Goal: Task Accomplishment & Management: Manage account settings

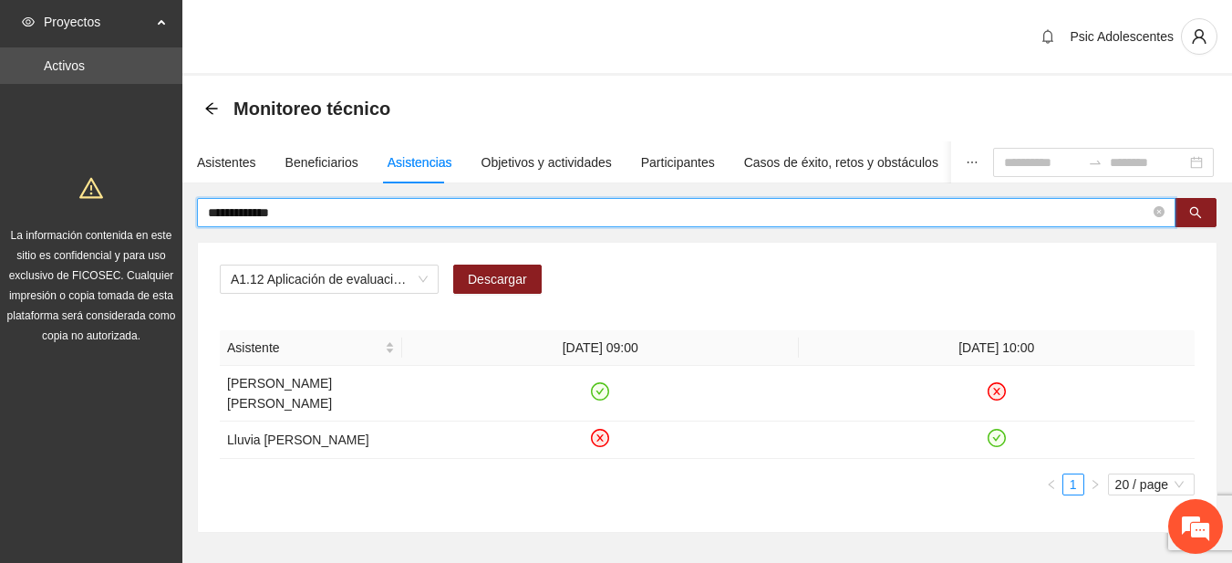
click at [337, 221] on input "**********" at bounding box center [679, 212] width 942 height 20
drag, startPoint x: 0, startPoint y: 0, endPoint x: 337, endPoint y: 221, distance: 403.2
click at [337, 221] on input "**********" at bounding box center [679, 212] width 942 height 20
click at [242, 160] on div "Asistentes" at bounding box center [226, 162] width 59 height 20
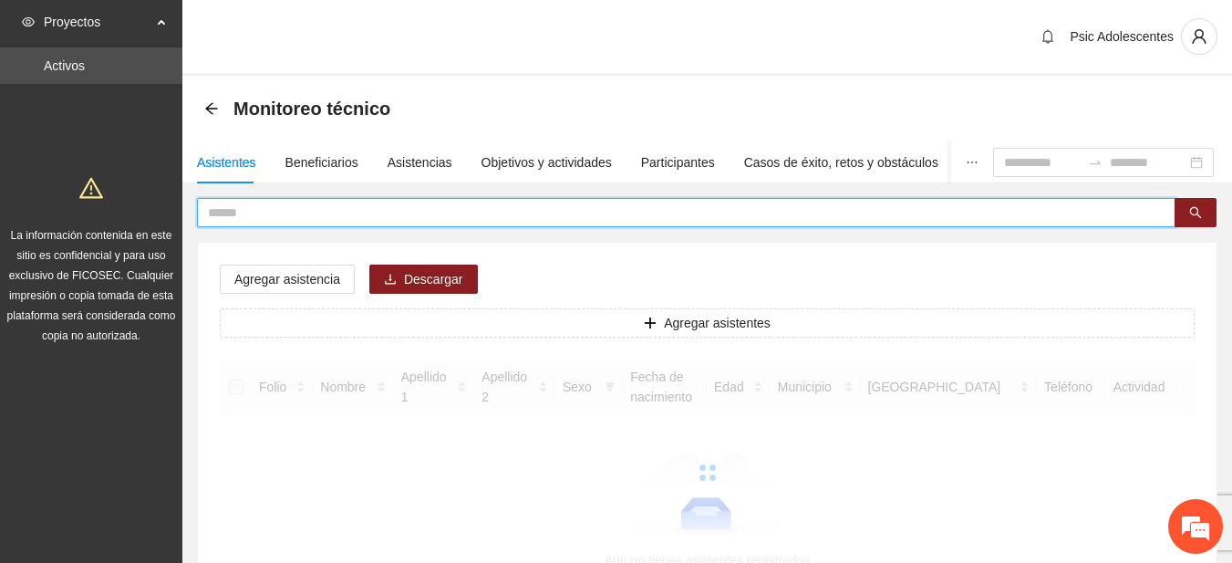
click at [293, 215] on input "text" at bounding box center [679, 212] width 942 height 20
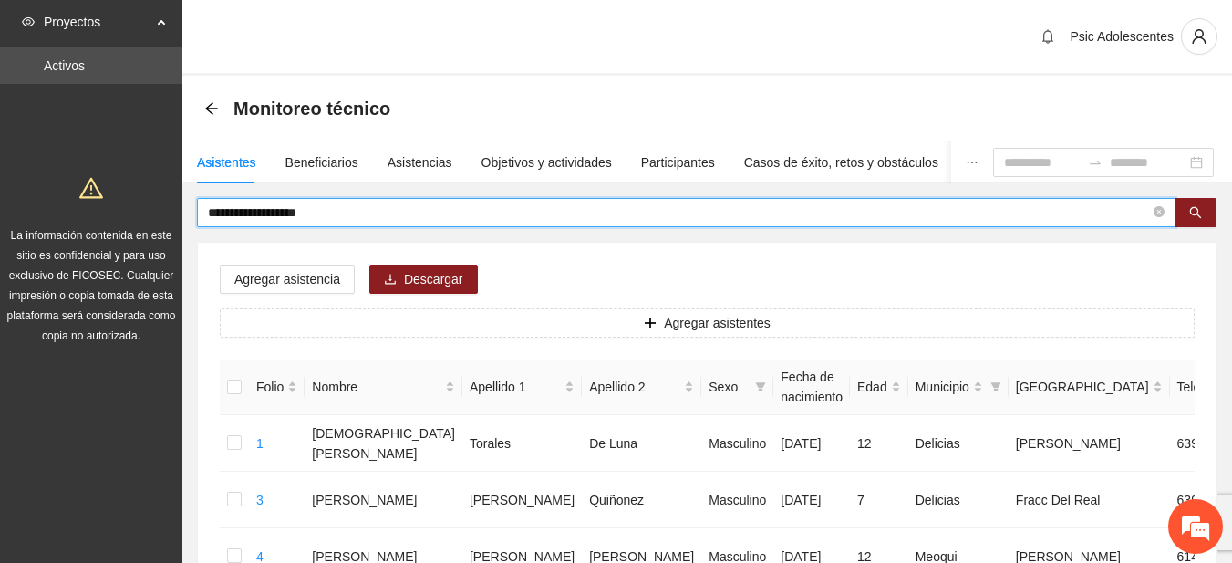
type input "**********"
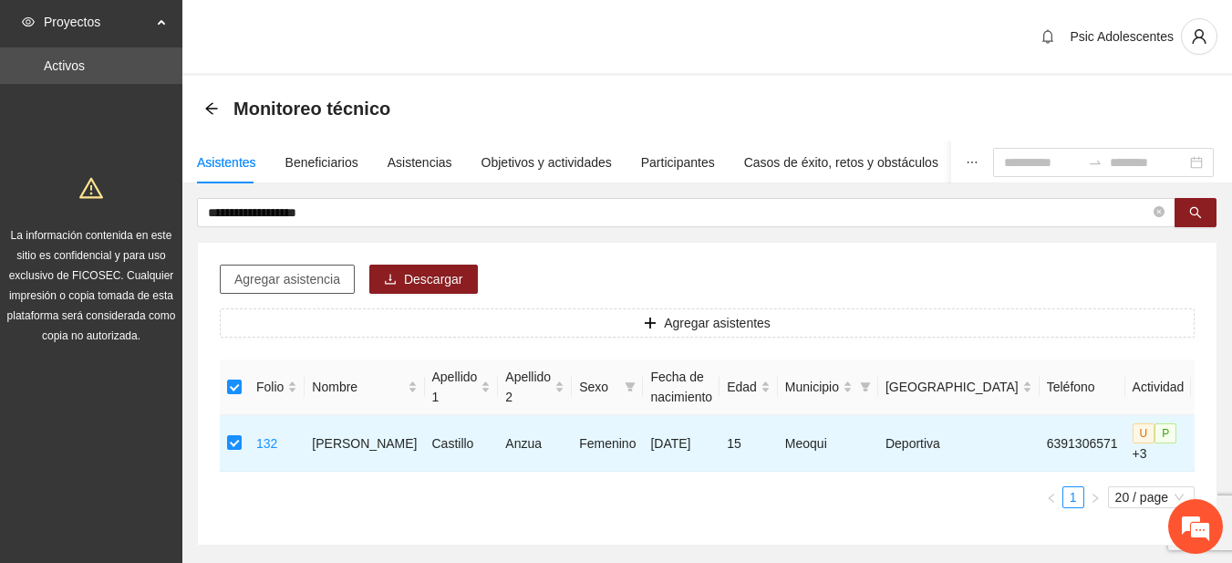
click at [297, 291] on button "Agregar asistencia" at bounding box center [287, 278] width 135 height 29
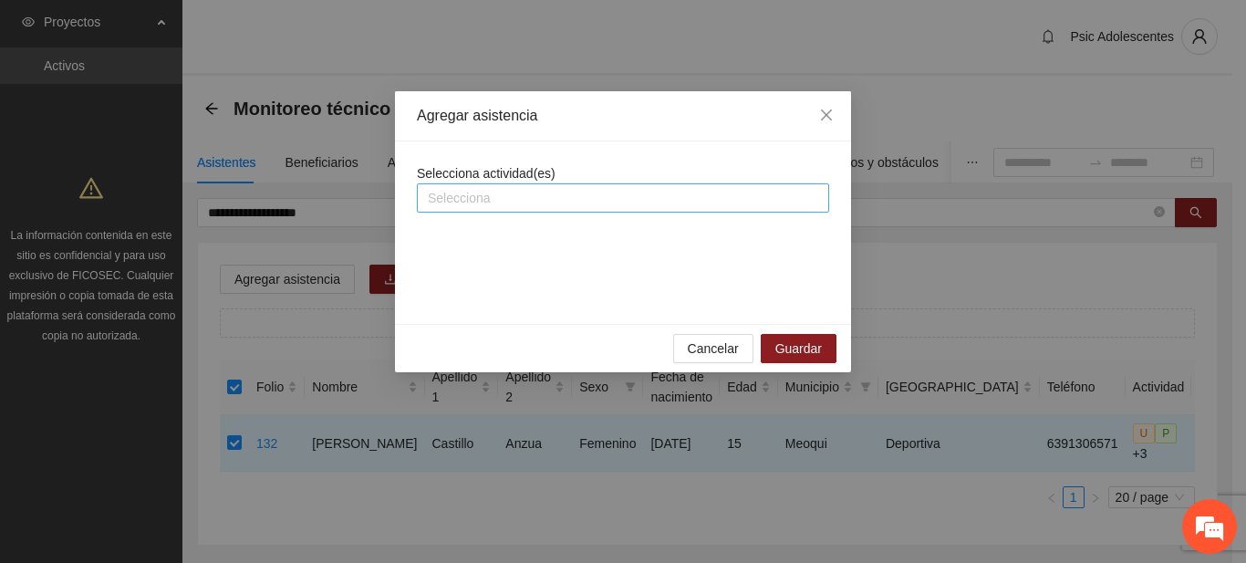
click at [448, 204] on div at bounding box center [622, 198] width 403 height 22
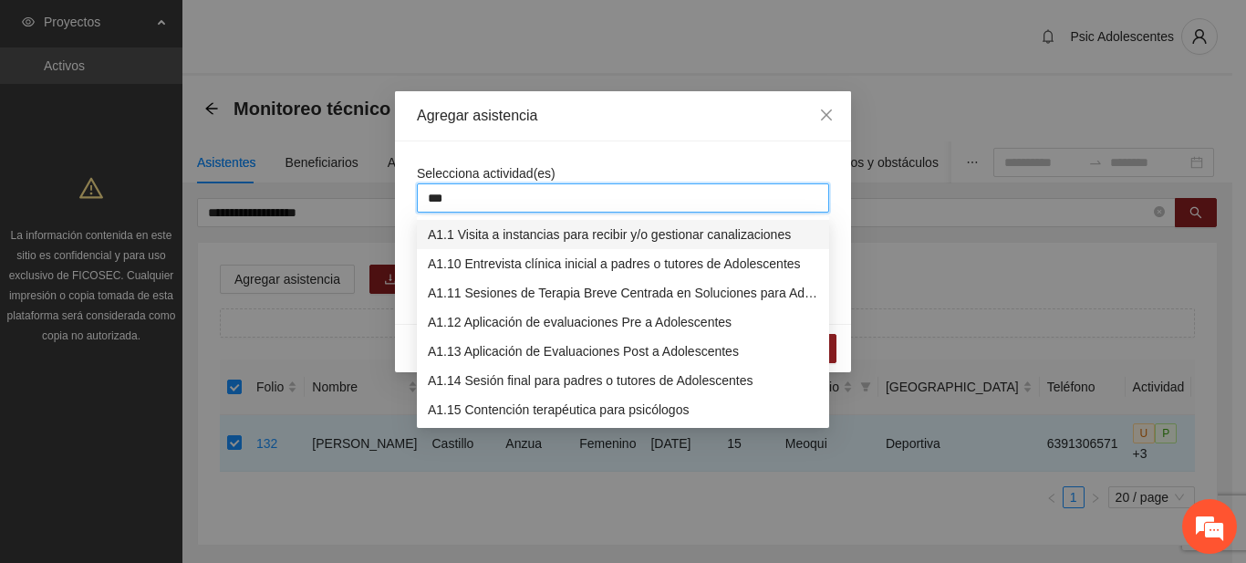
type input "****"
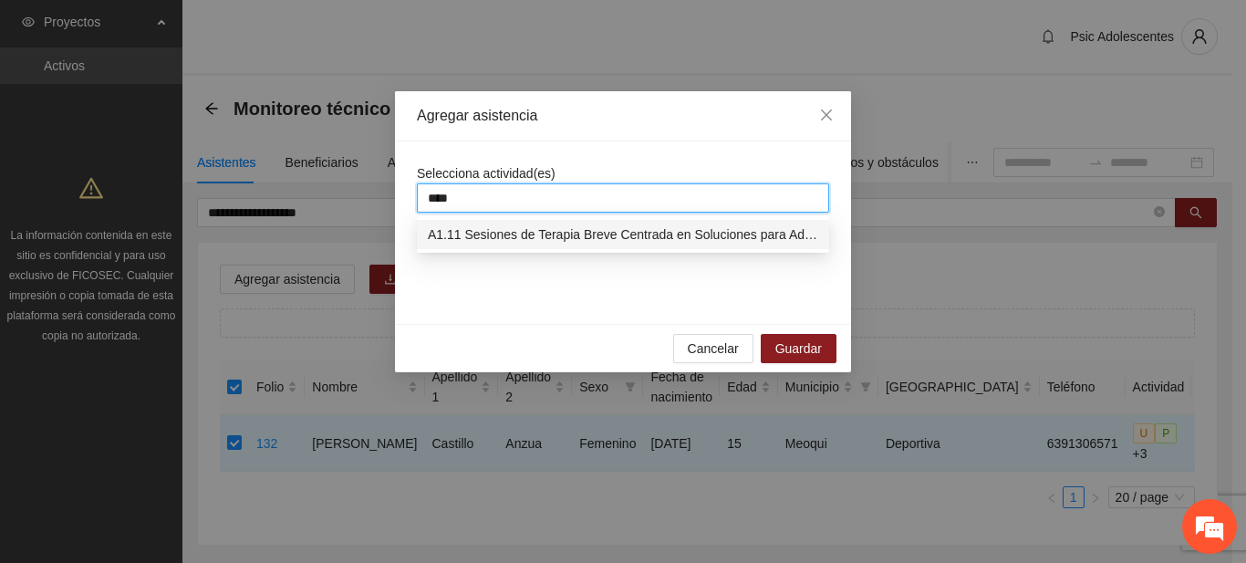
click at [451, 222] on div "A1.11 Sesiones de Terapia Breve Centrada en Soluciones para Adolescentes" at bounding box center [623, 234] width 412 height 29
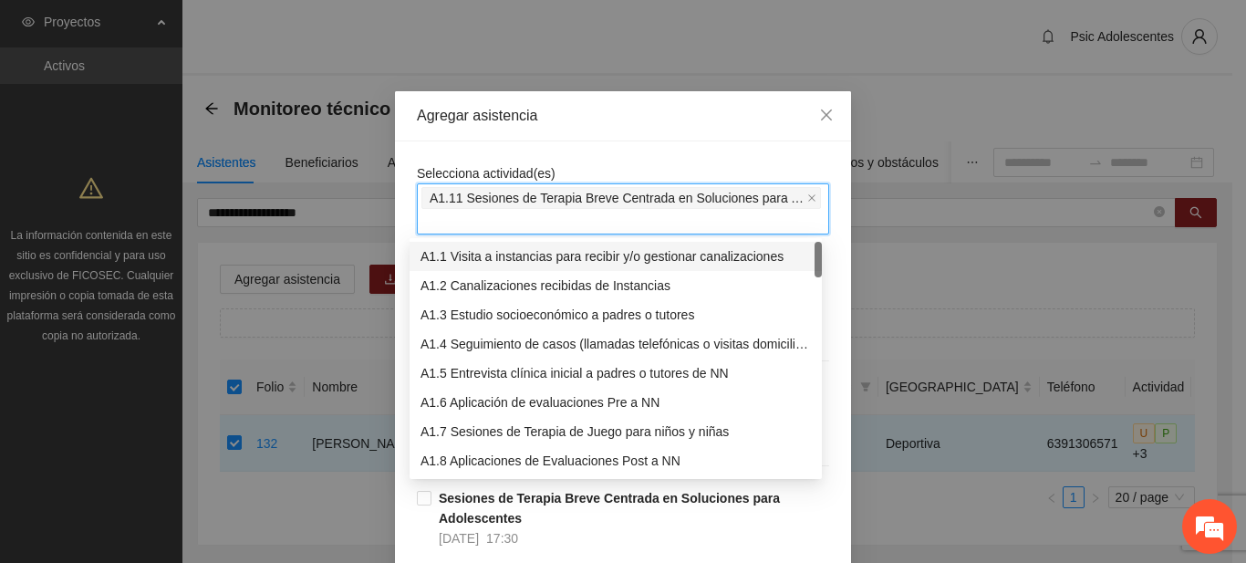
click at [635, 114] on div "Agregar asistencia" at bounding box center [623, 116] width 412 height 20
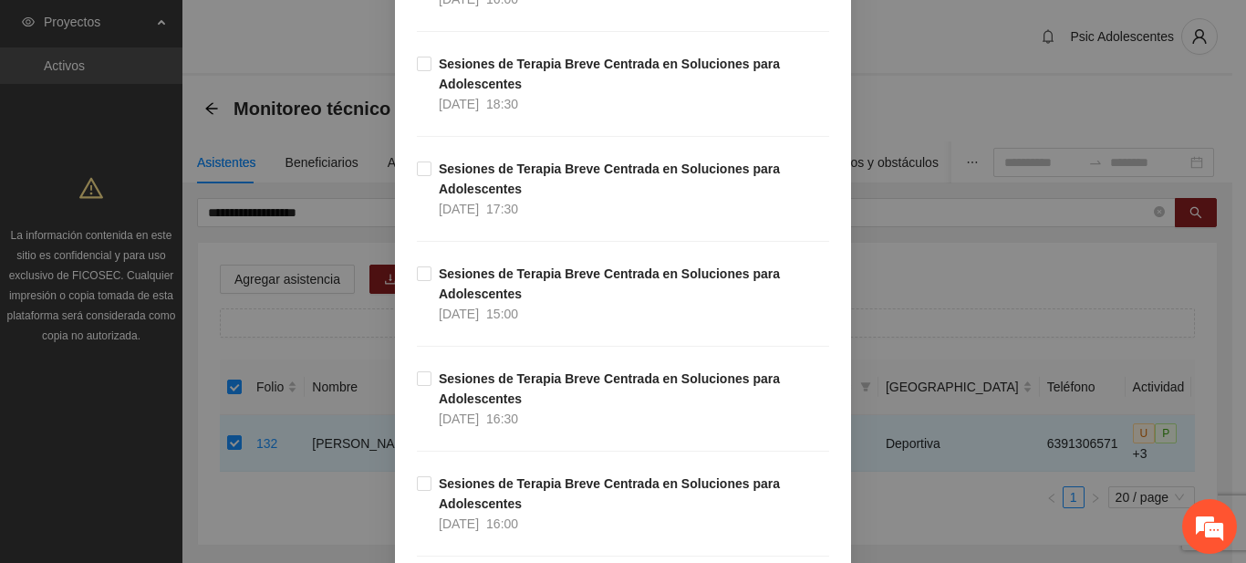
scroll to position [3103, 0]
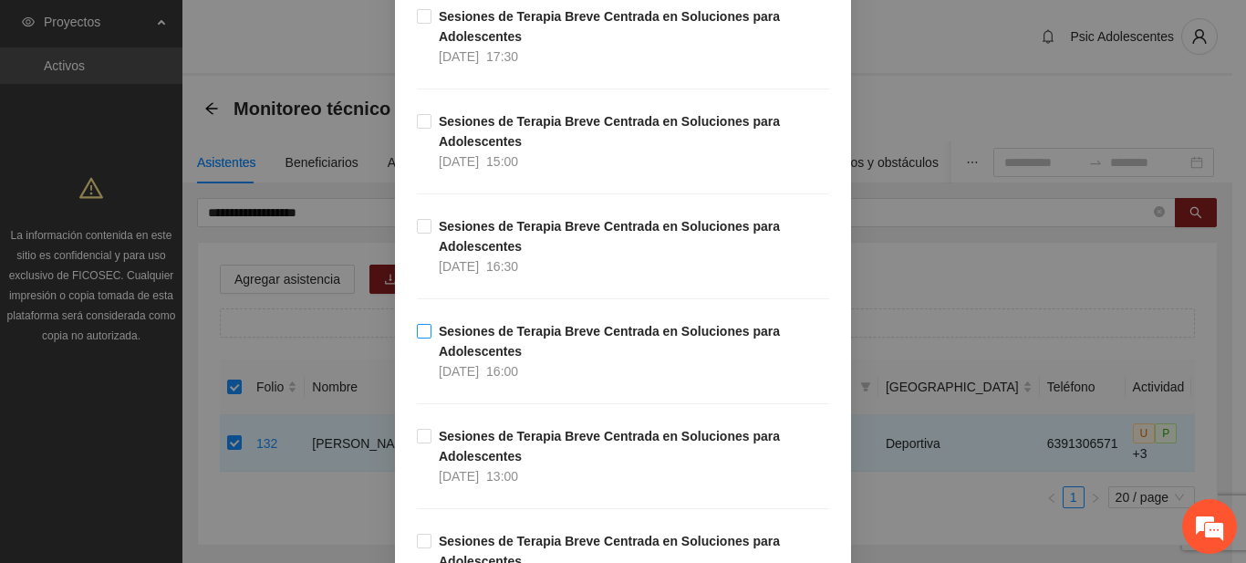
click at [417, 339] on label "Sesiones de Terapia Breve Centrada en Soluciones para Adolescentes [DATE] 16:00" at bounding box center [623, 351] width 412 height 60
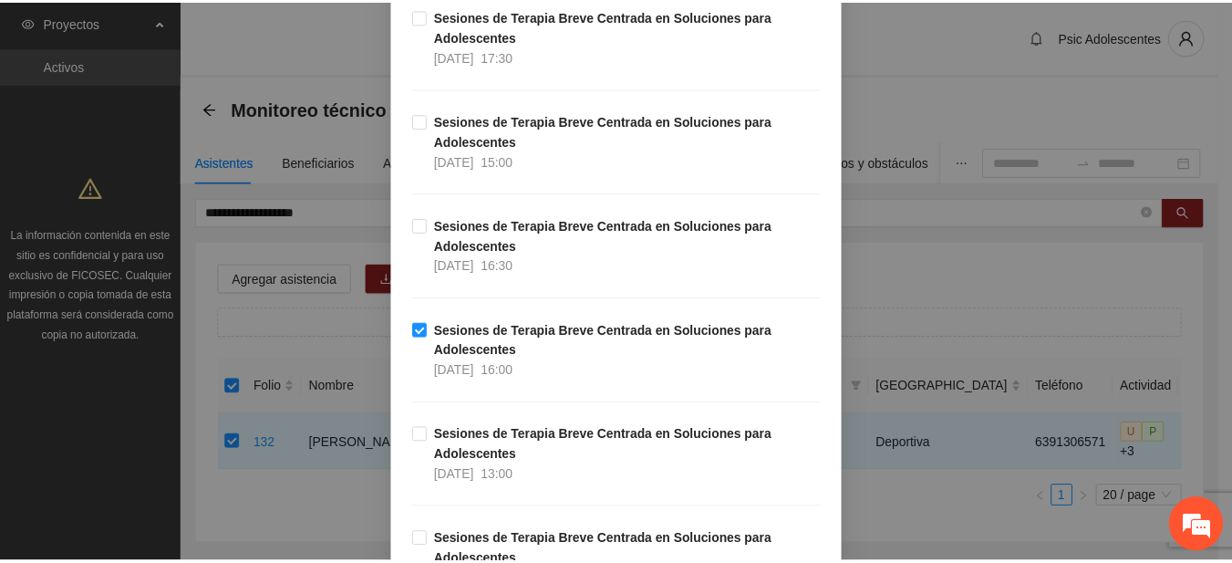
scroll to position [28693, 0]
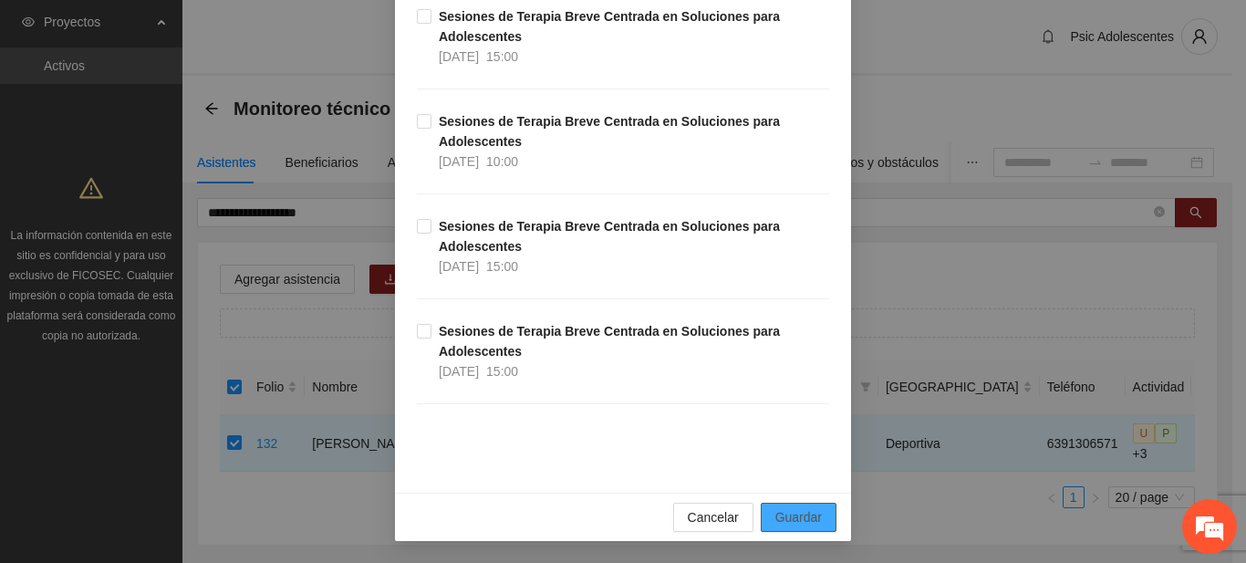
click at [796, 511] on span "Guardar" at bounding box center [798, 517] width 47 height 20
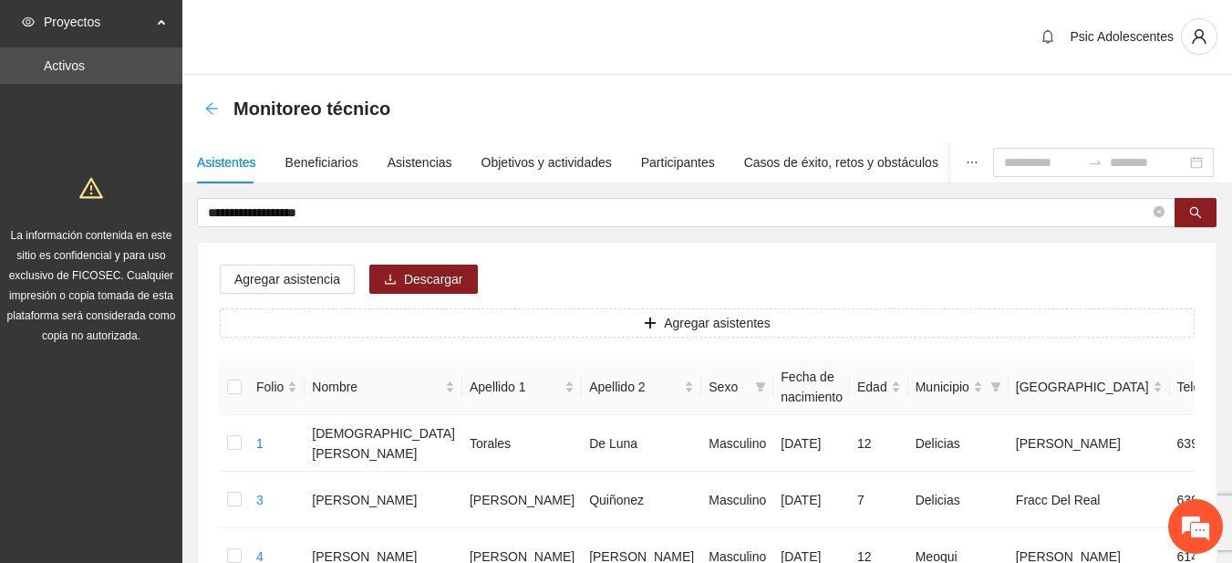
click at [216, 104] on icon "arrow-left" at bounding box center [211, 108] width 15 height 15
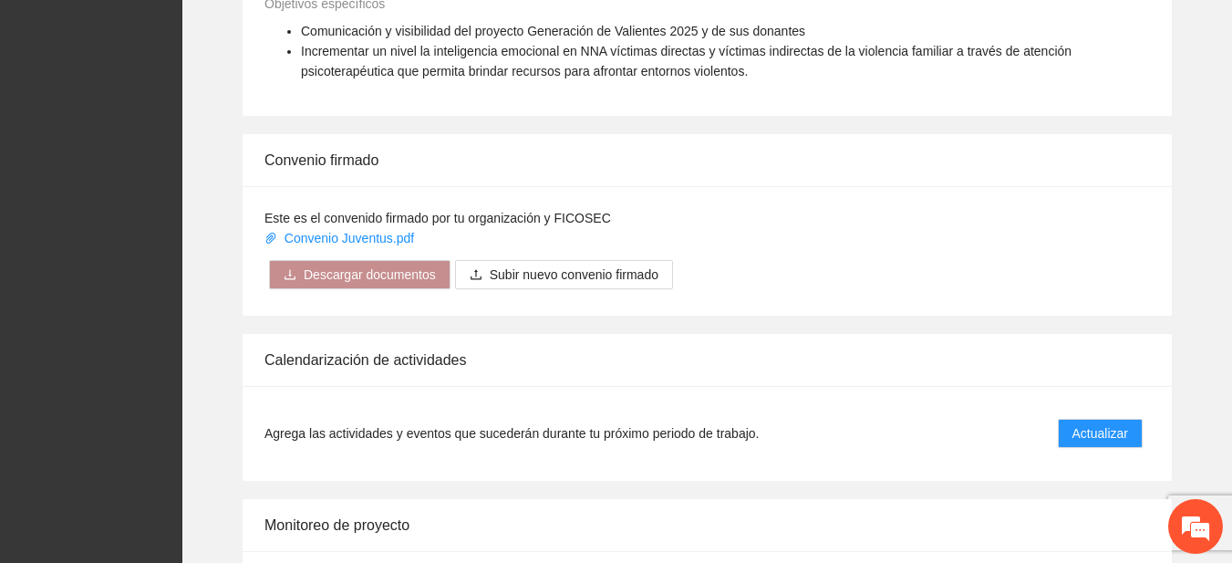
scroll to position [1411, 0]
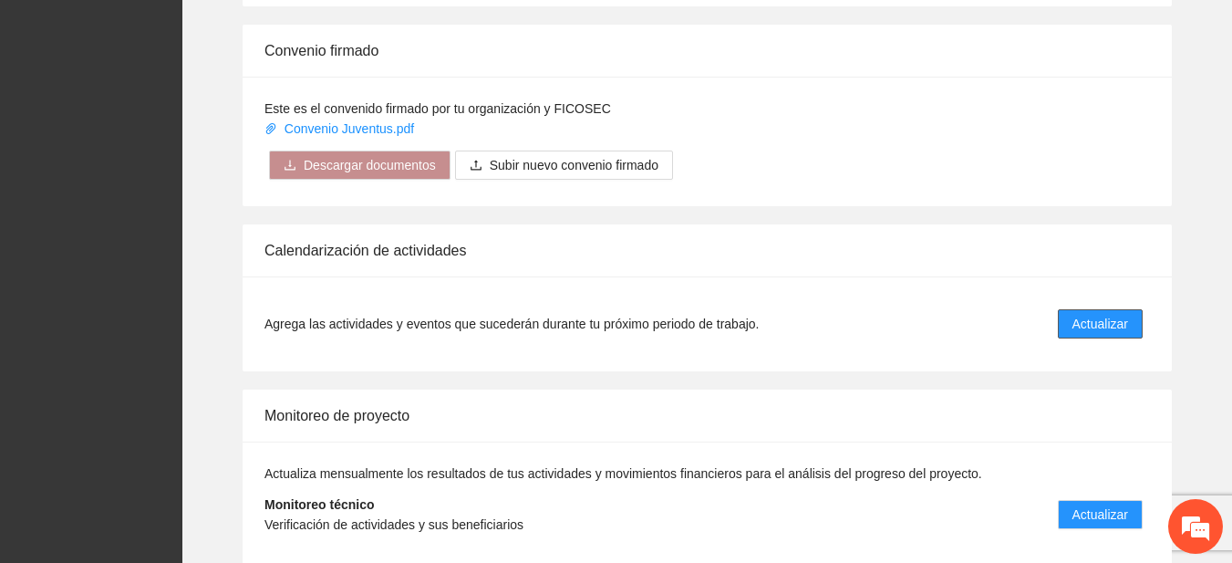
click at [1111, 312] on button "Actualizar" at bounding box center [1100, 323] width 85 height 29
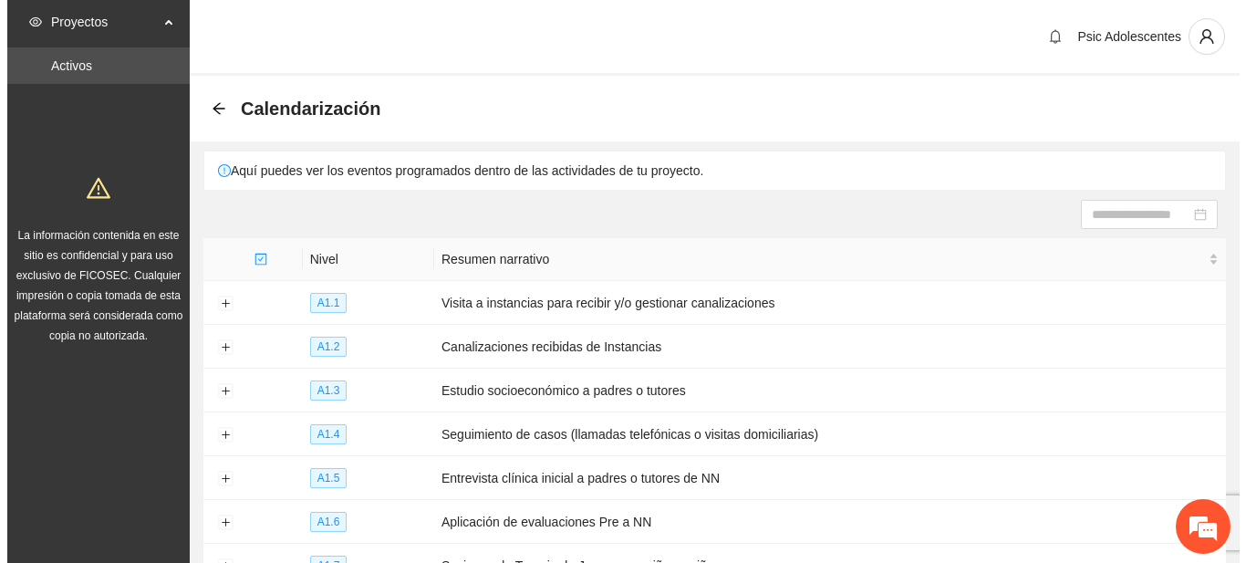
scroll to position [294, 0]
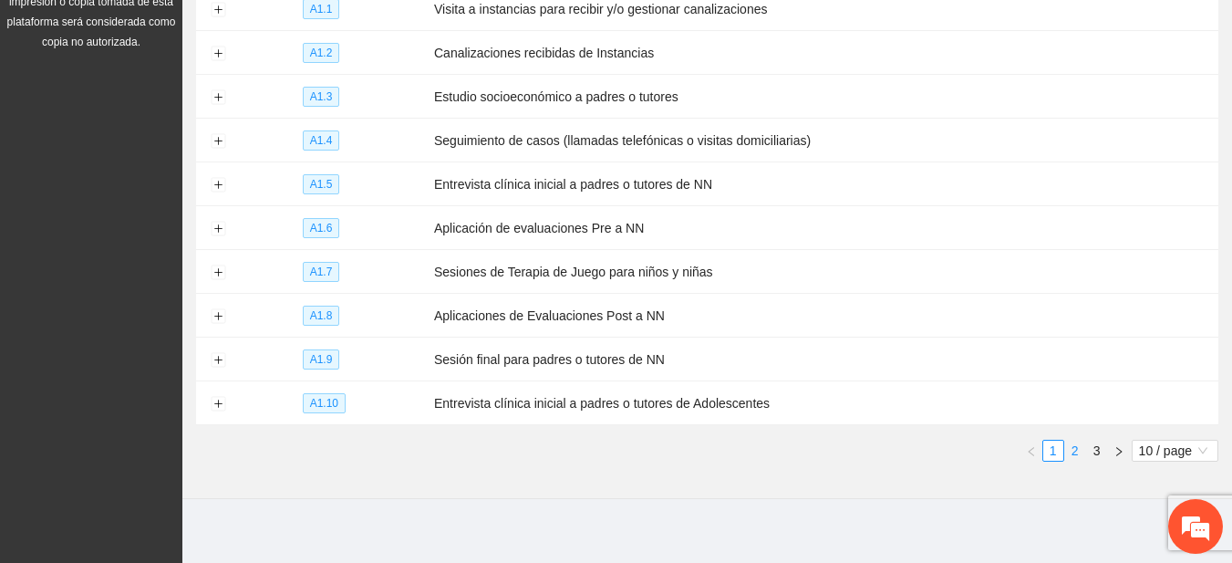
click at [1073, 448] on link "2" at bounding box center [1075, 450] width 20 height 20
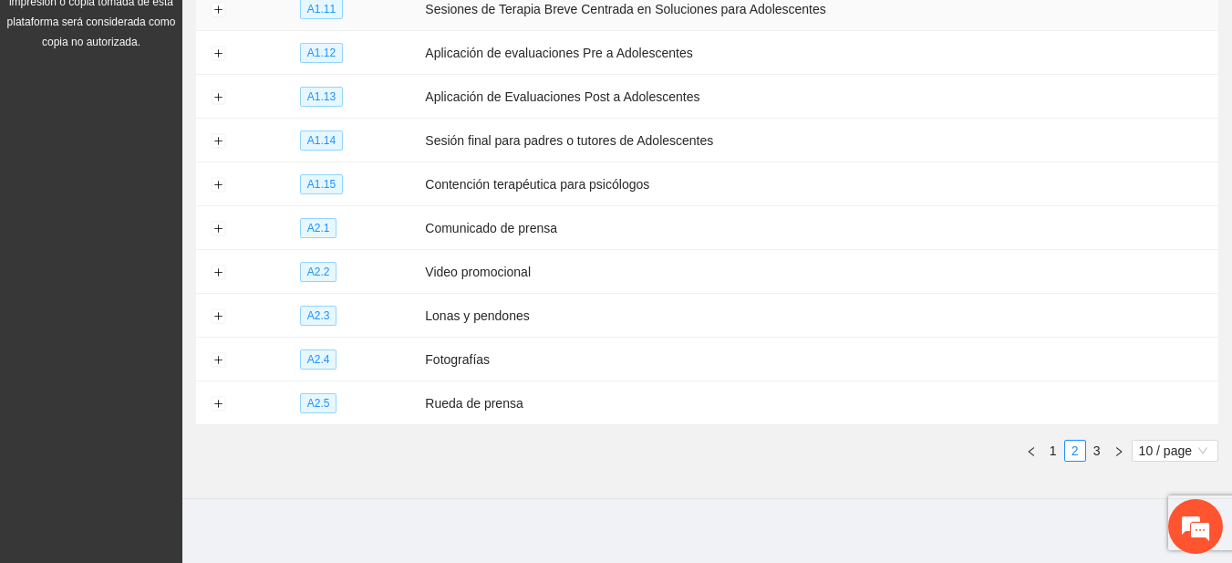
click at [212, 17] on td at bounding box center [218, 9] width 44 height 44
click at [214, 15] on button "Expand row" at bounding box center [218, 10] width 15 height 15
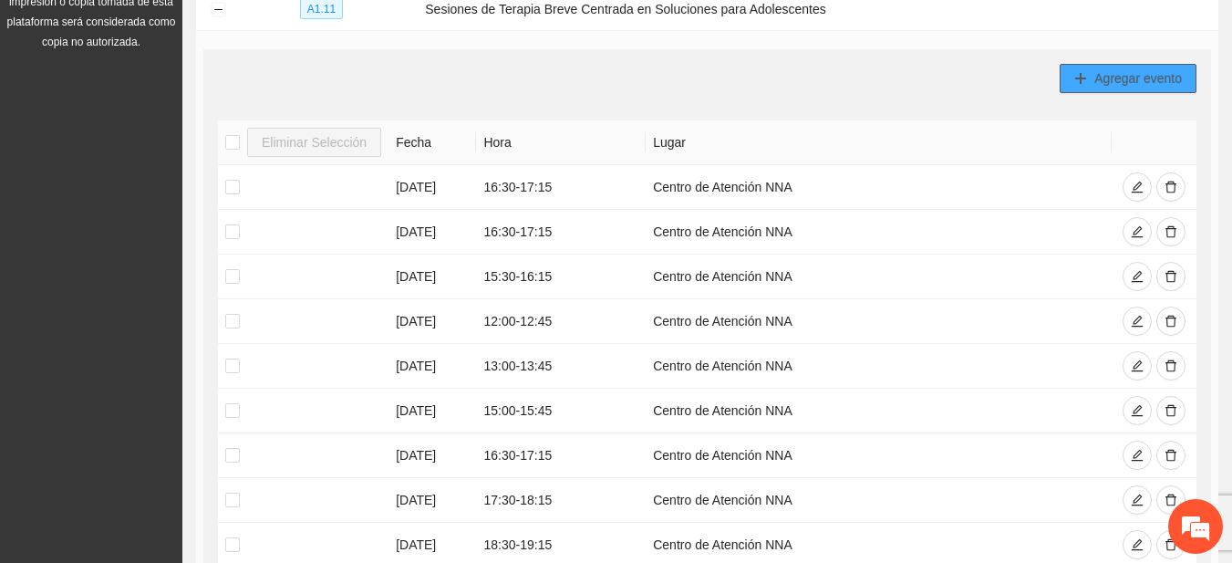
click at [1129, 76] on span "Agregar evento" at bounding box center [1138, 78] width 88 height 20
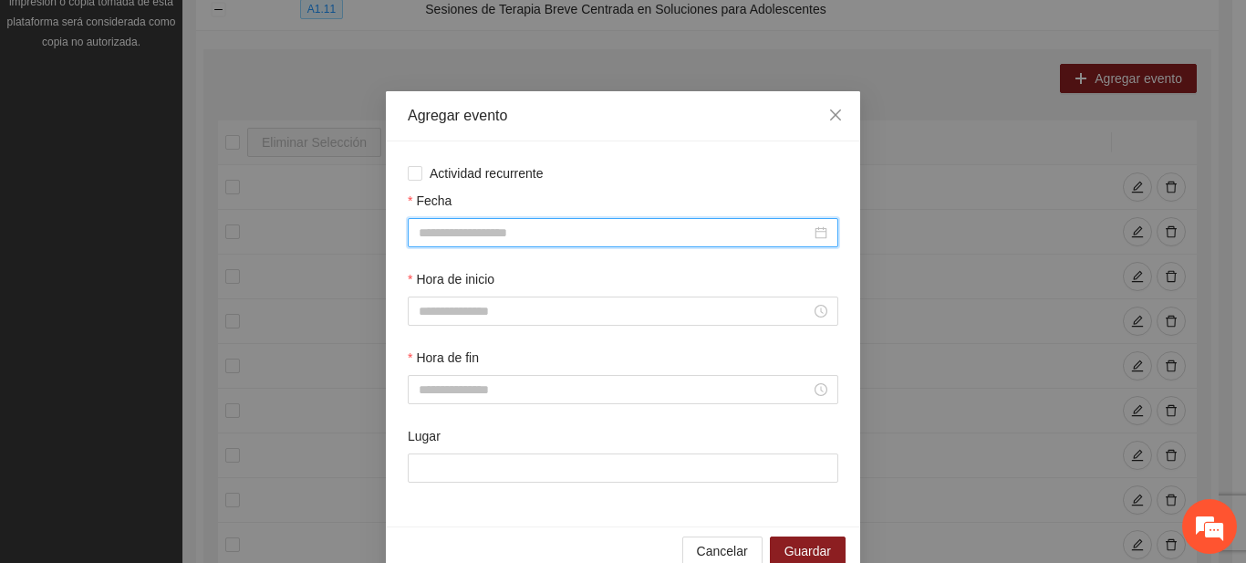
click at [489, 232] on input "Fecha" at bounding box center [615, 233] width 392 height 20
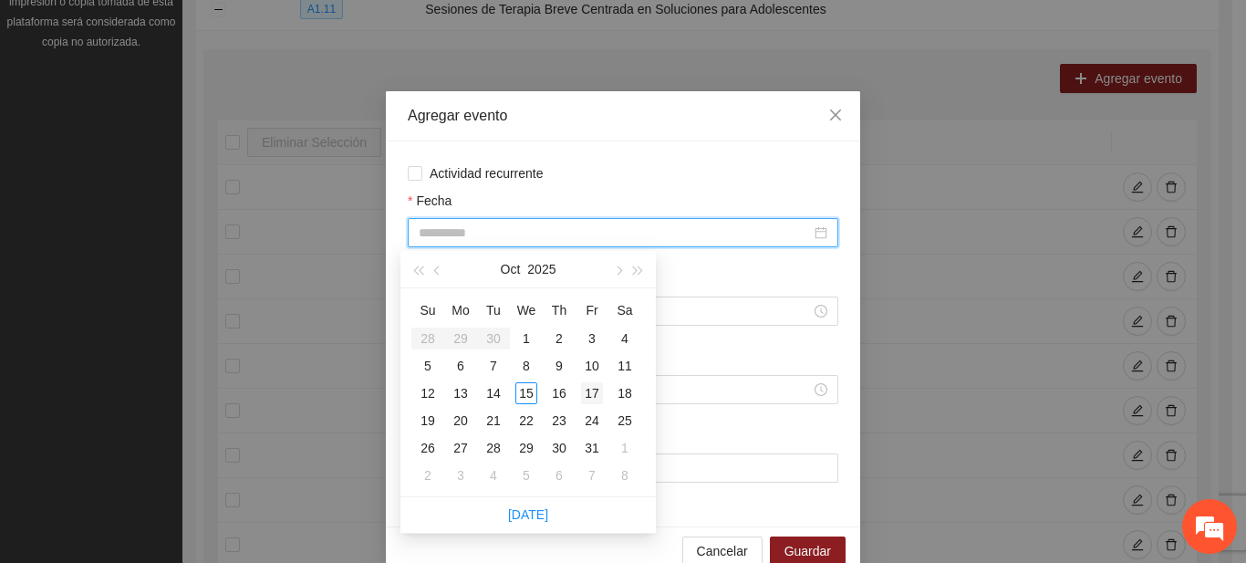
type input "**********"
click at [591, 395] on div "17" at bounding box center [592, 393] width 22 height 22
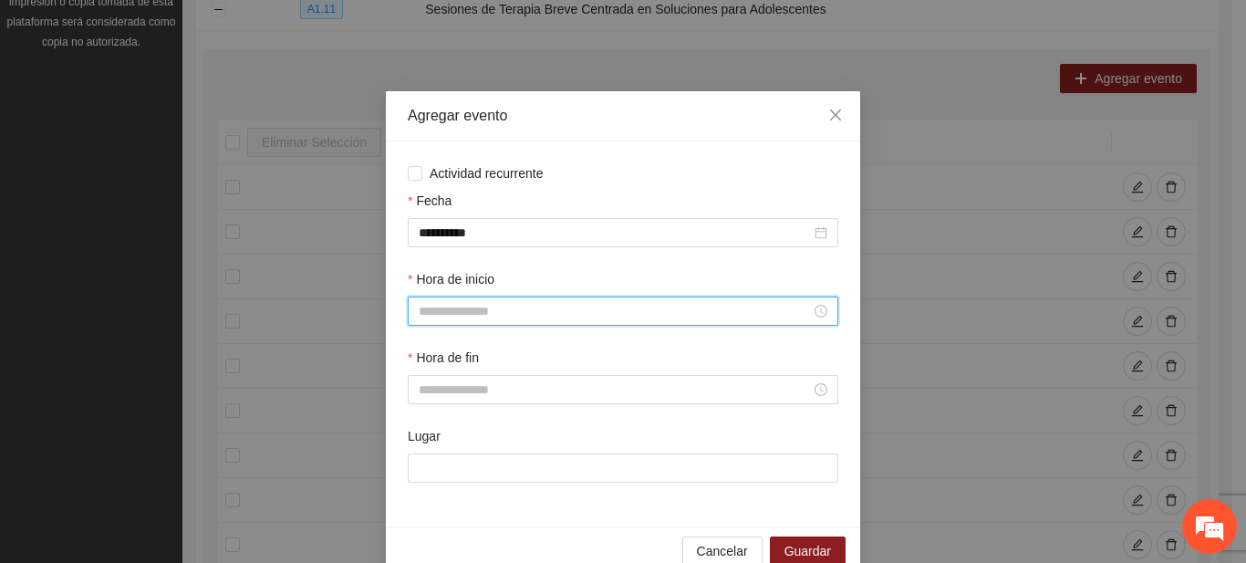
click at [433, 310] on input "Hora de inicio" at bounding box center [615, 311] width 392 height 20
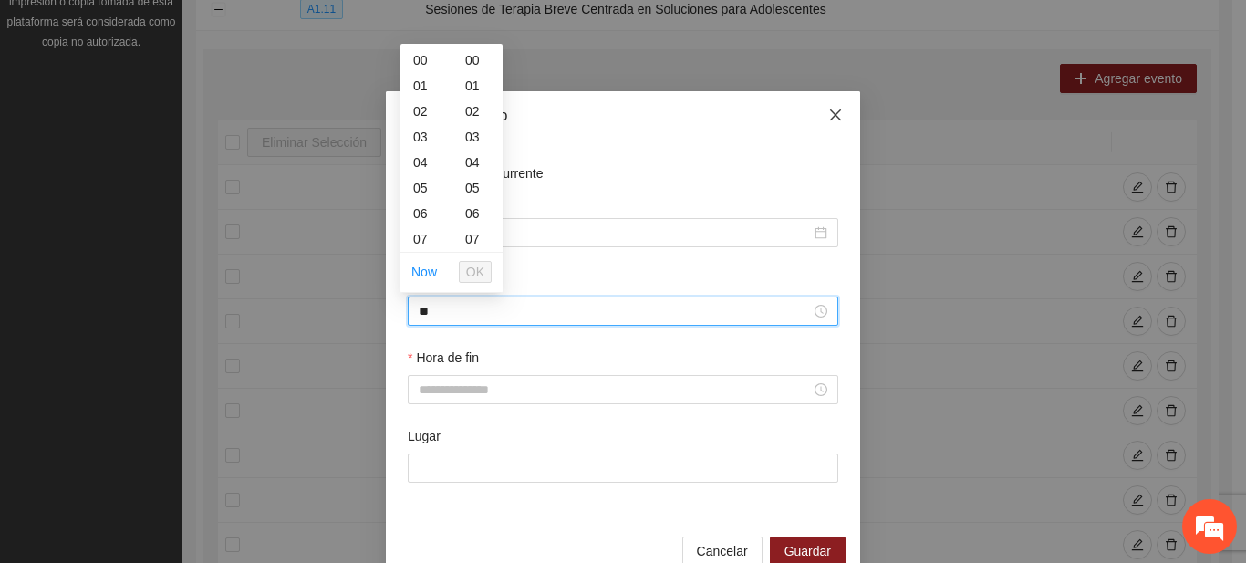
type input "*"
click at [471, 274] on span "OK" at bounding box center [475, 272] width 18 height 20
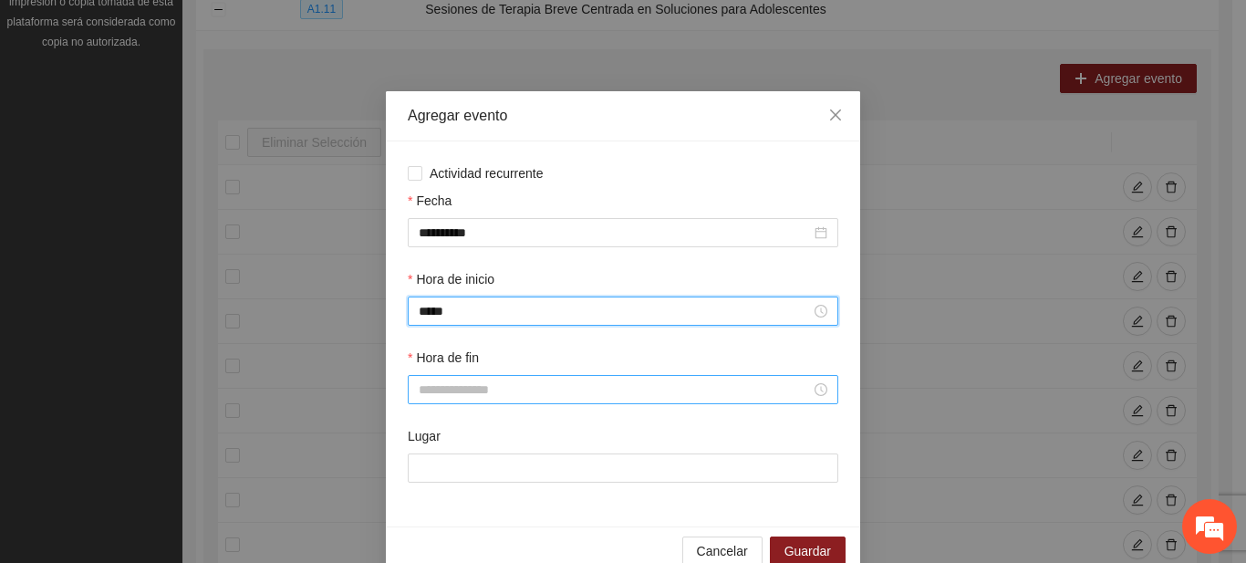
type input "*****"
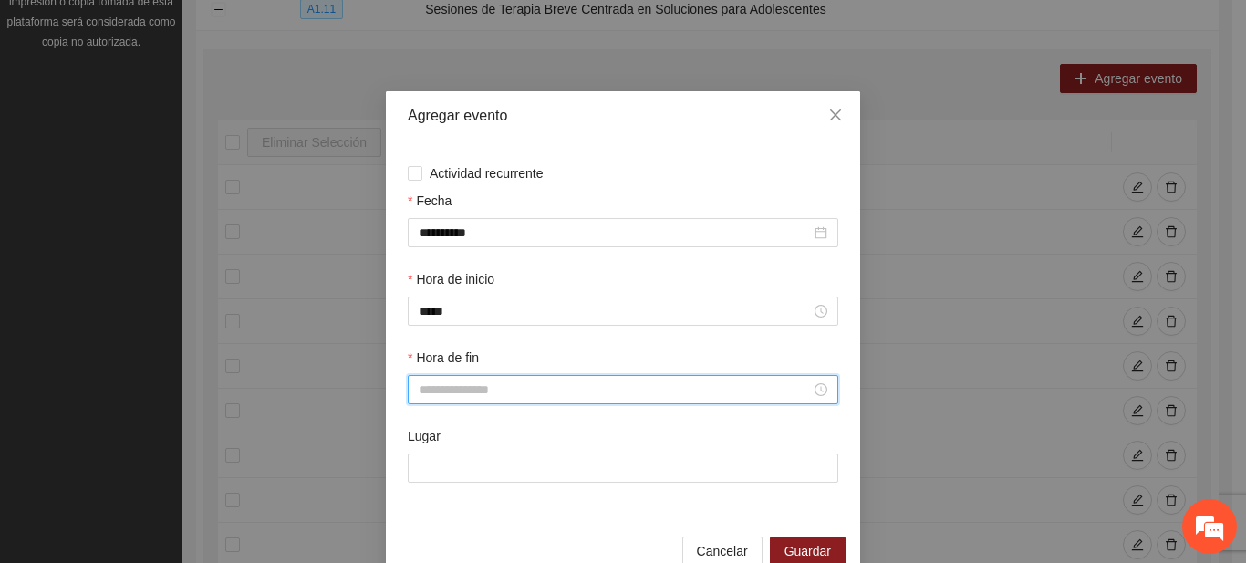
click at [491, 387] on input "Hora de fin" at bounding box center [615, 389] width 392 height 20
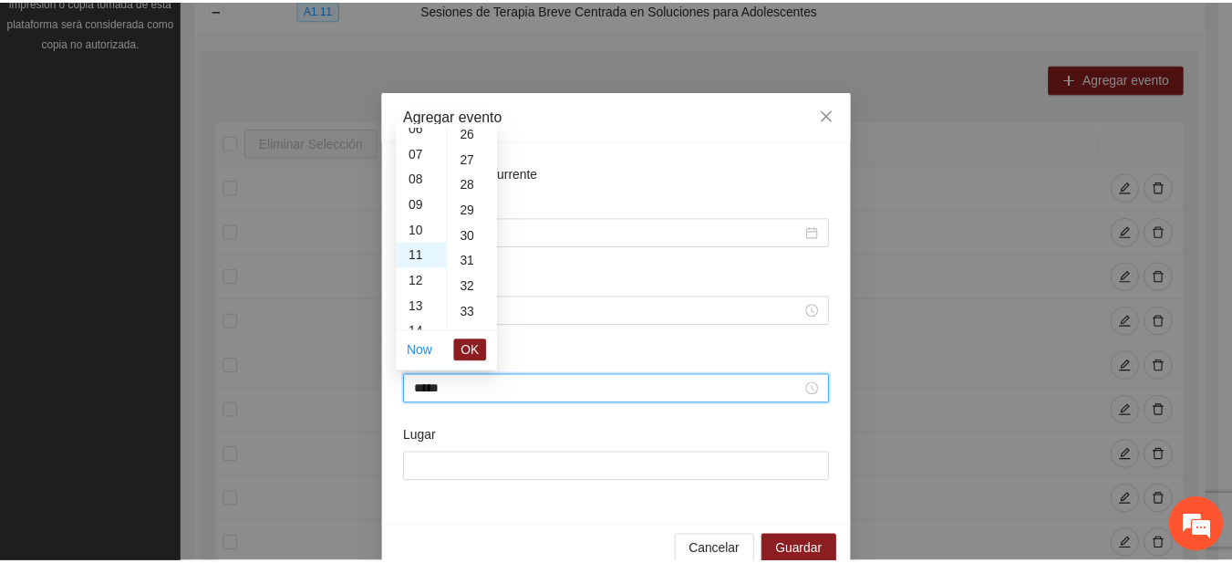
scroll to position [1149, 0]
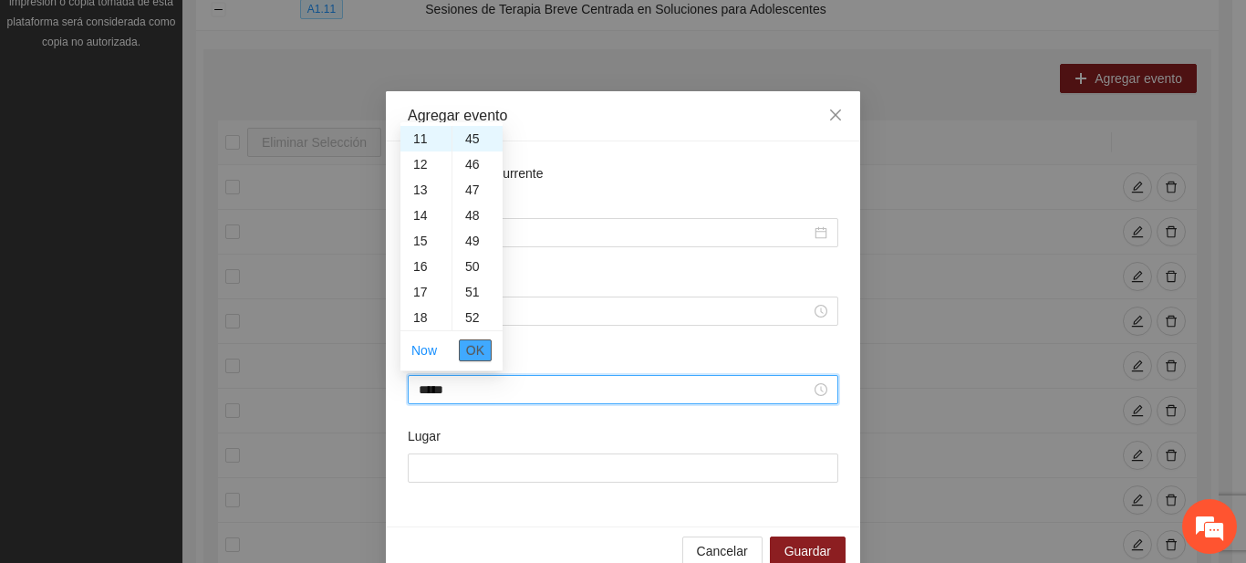
click at [486, 346] on button "OK" at bounding box center [475, 350] width 33 height 22
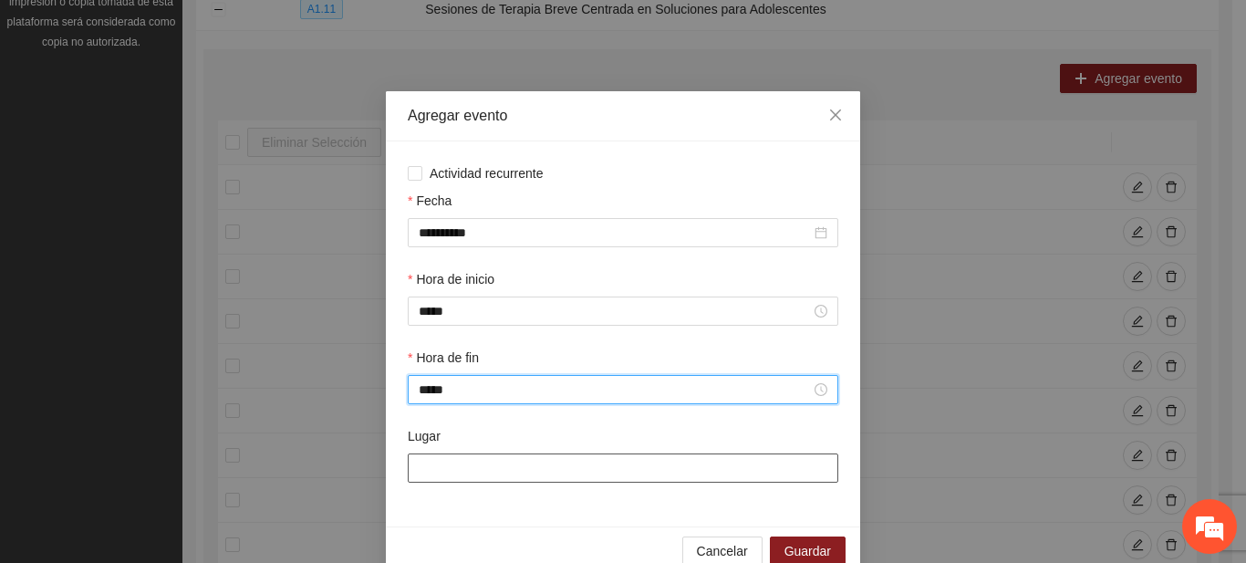
type input "*****"
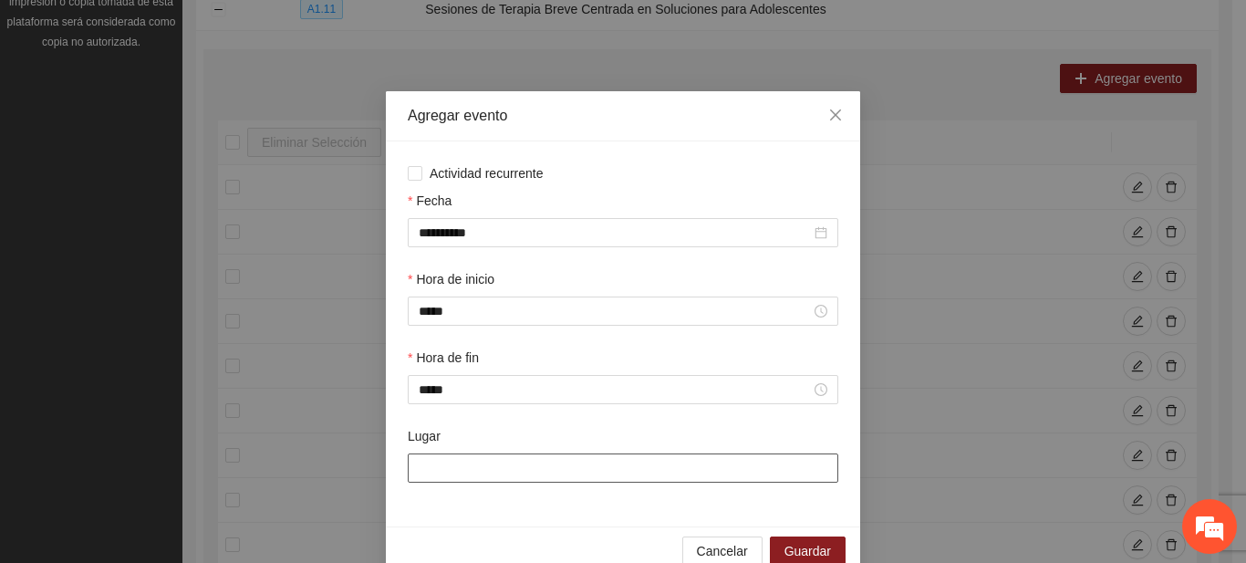
click at [481, 459] on input "Lugar" at bounding box center [623, 467] width 430 height 29
type input "**********"
click at [796, 544] on span "Guardar" at bounding box center [807, 551] width 47 height 20
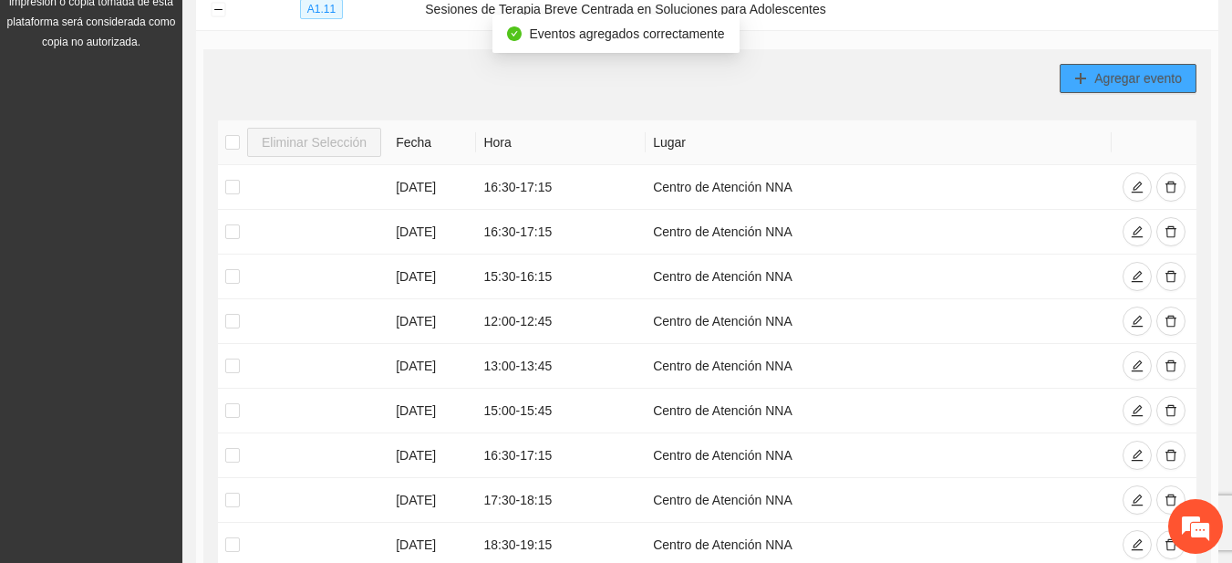
scroll to position [588, 0]
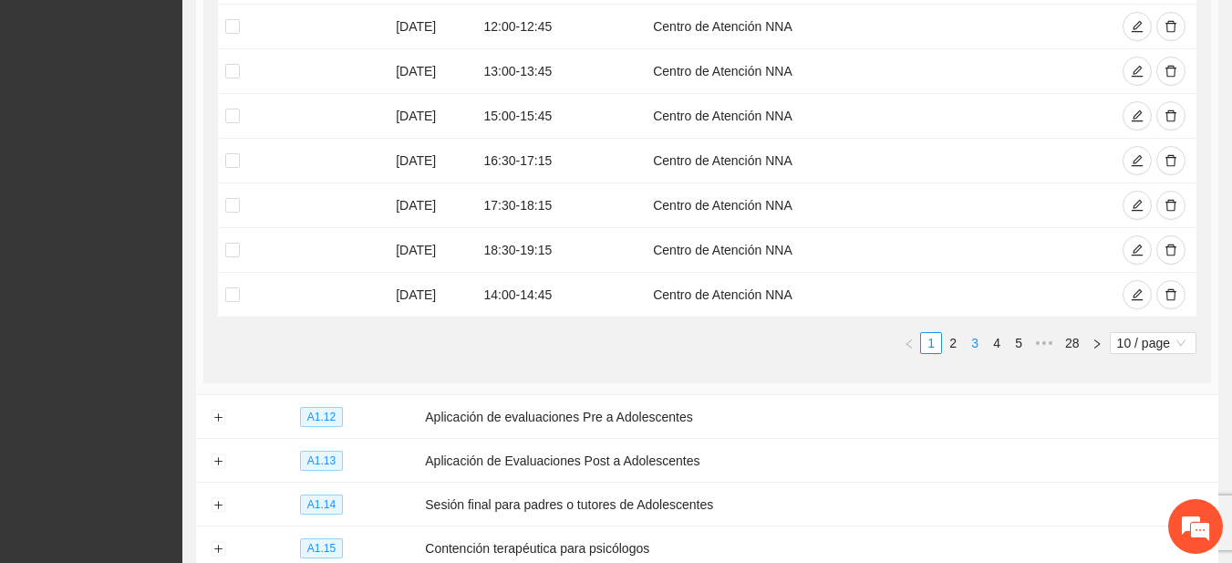
click at [981, 347] on link "3" at bounding box center [975, 343] width 20 height 20
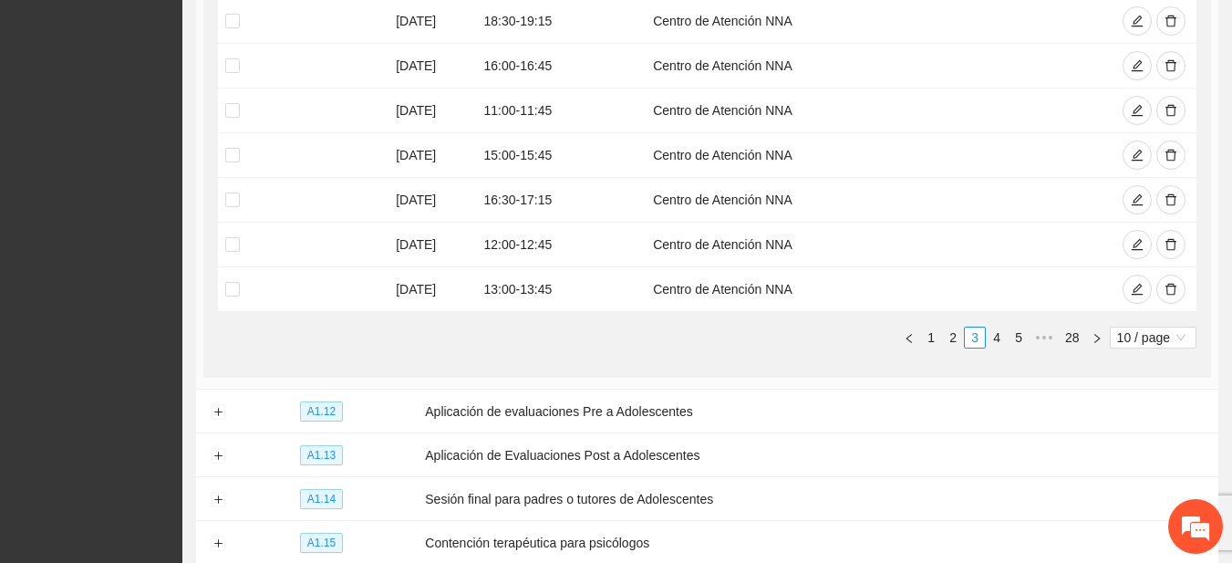
scroll to position [575, 0]
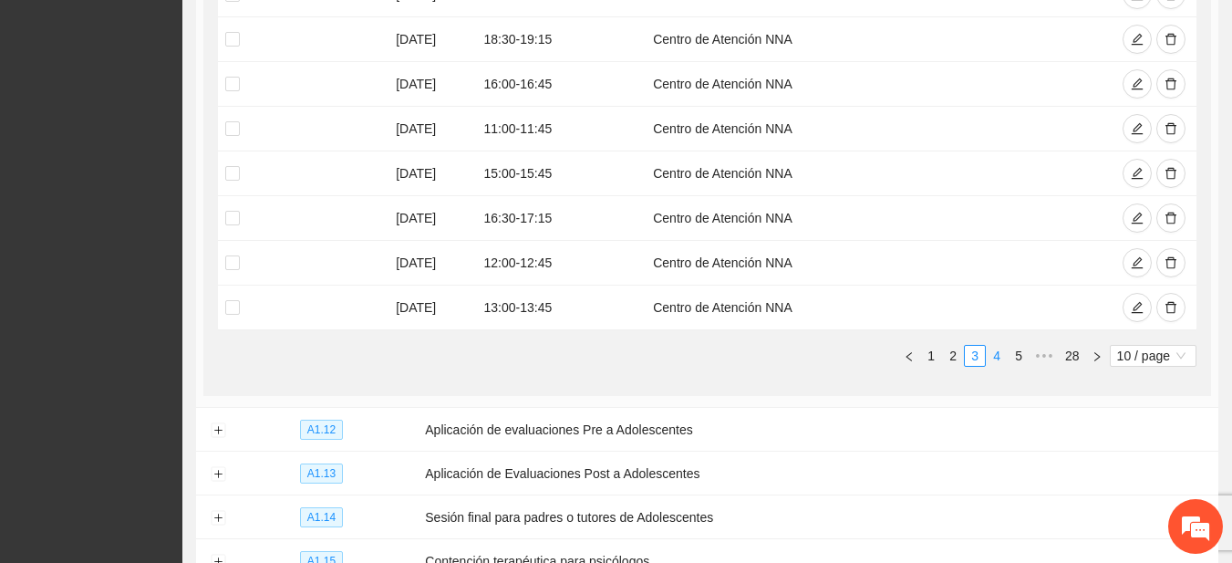
click at [992, 363] on link "4" at bounding box center [997, 356] width 20 height 20
click at [960, 357] on link "3" at bounding box center [953, 356] width 20 height 20
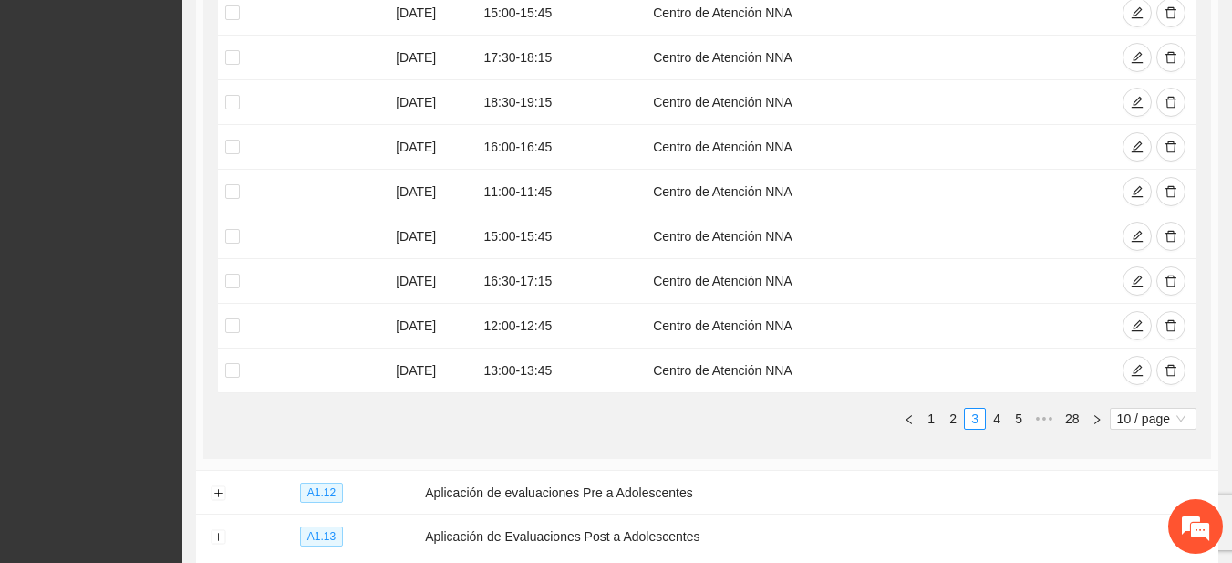
scroll to position [317, 0]
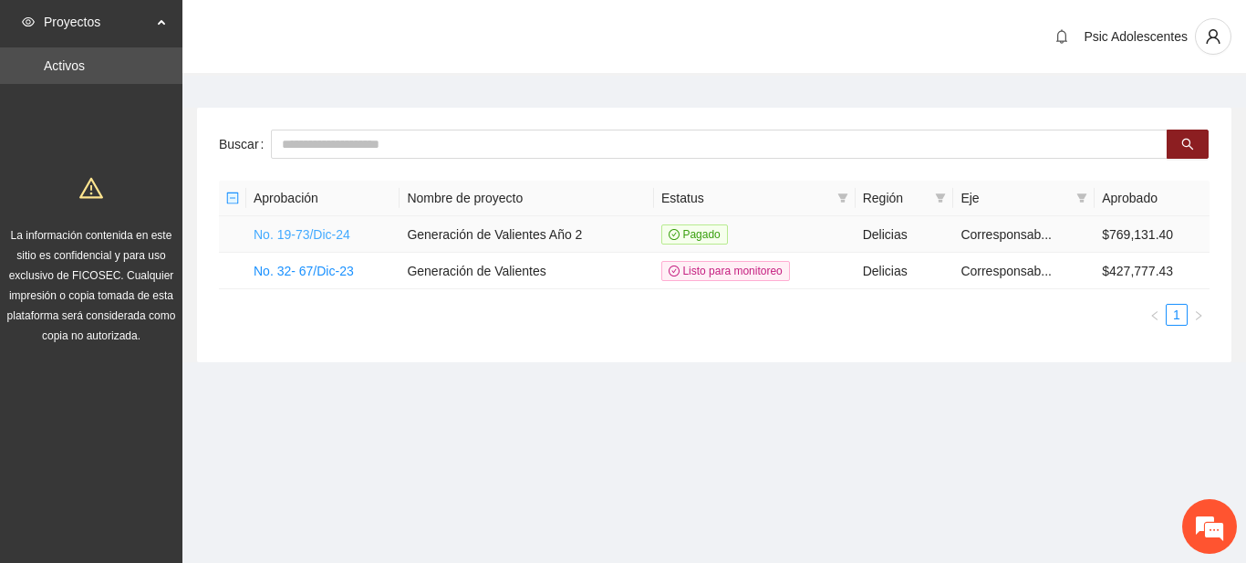
click at [336, 227] on link "No. 19-73/Dic-24" at bounding box center [302, 234] width 97 height 15
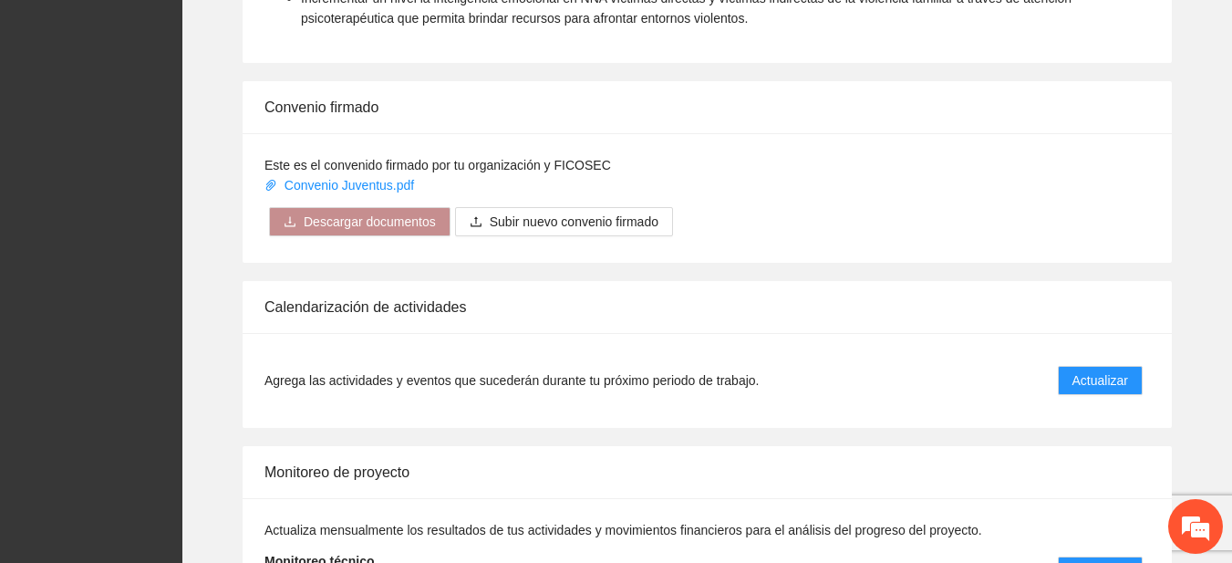
scroll to position [1477, 0]
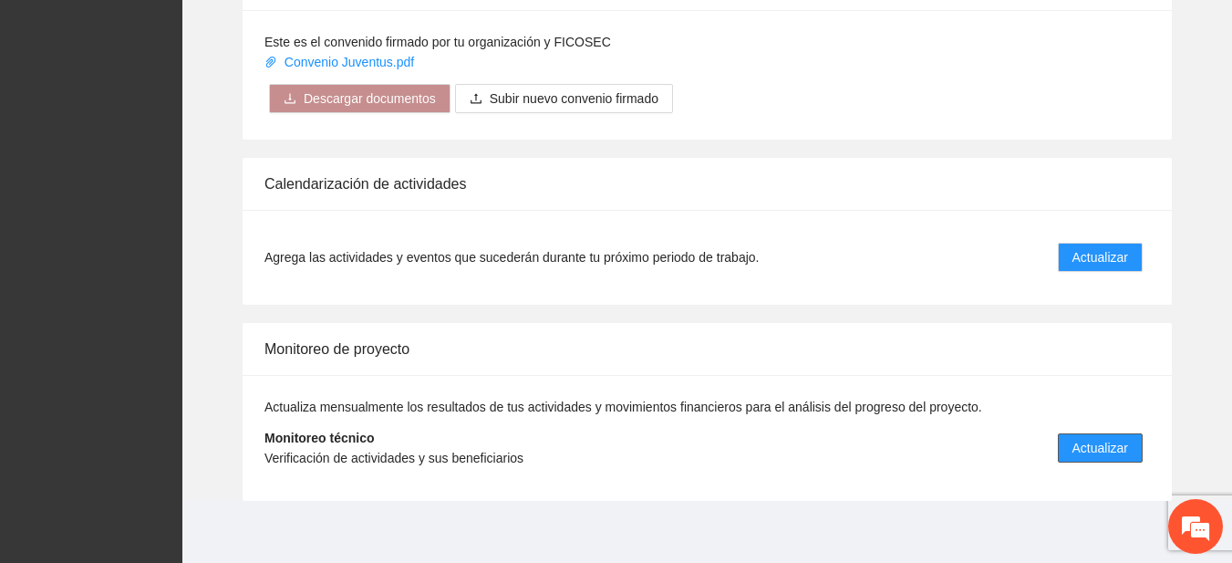
click at [1105, 456] on span "Actualizar" at bounding box center [1100, 448] width 56 height 20
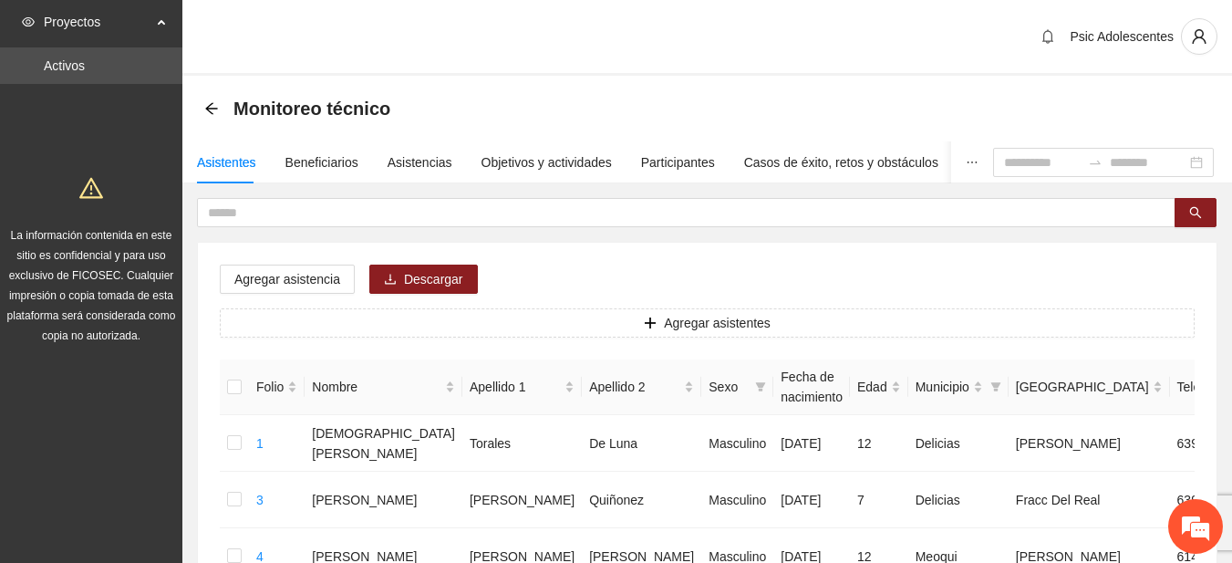
click at [218, 99] on div "Monitoreo técnico" at bounding box center [302, 108] width 197 height 29
click at [212, 111] on icon "arrow-left" at bounding box center [211, 108] width 15 height 15
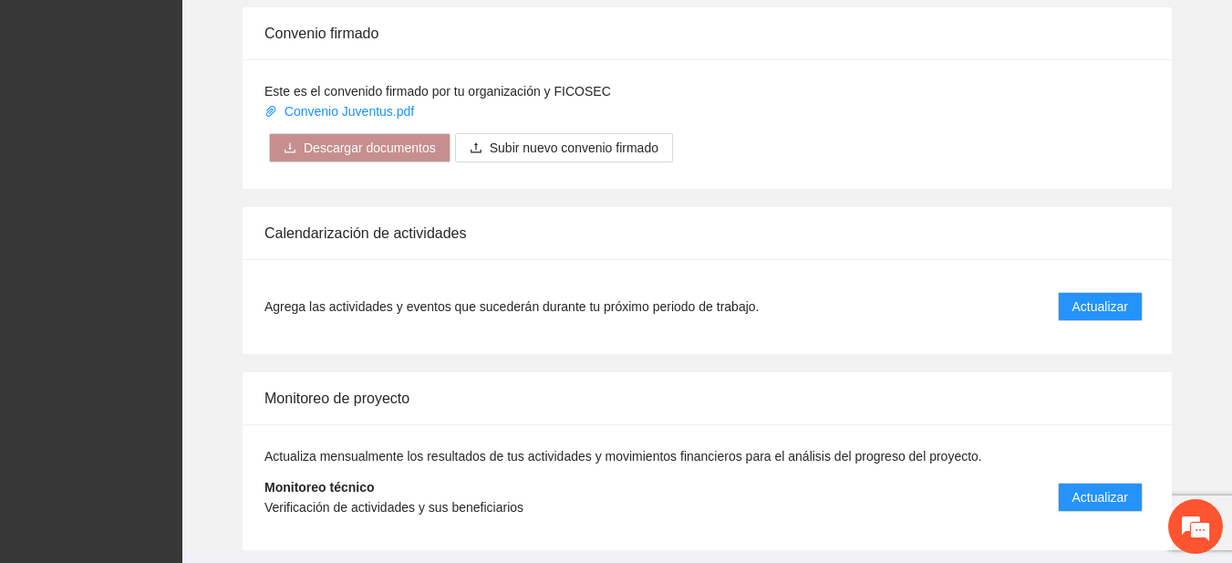
scroll to position [1485, 0]
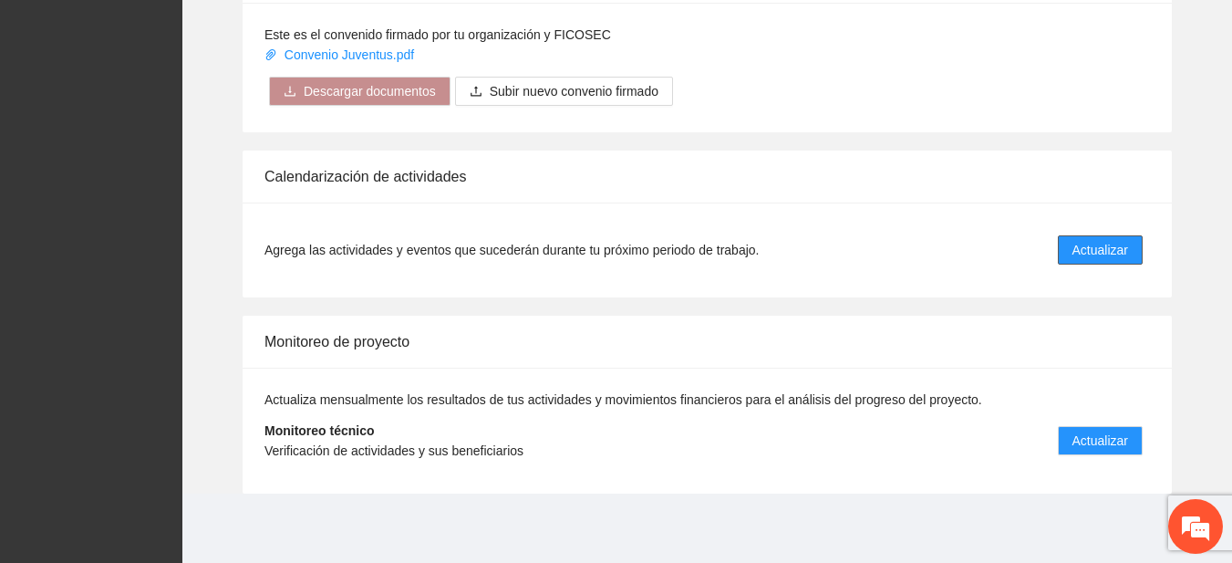
click at [1108, 238] on button "Actualizar" at bounding box center [1100, 249] width 85 height 29
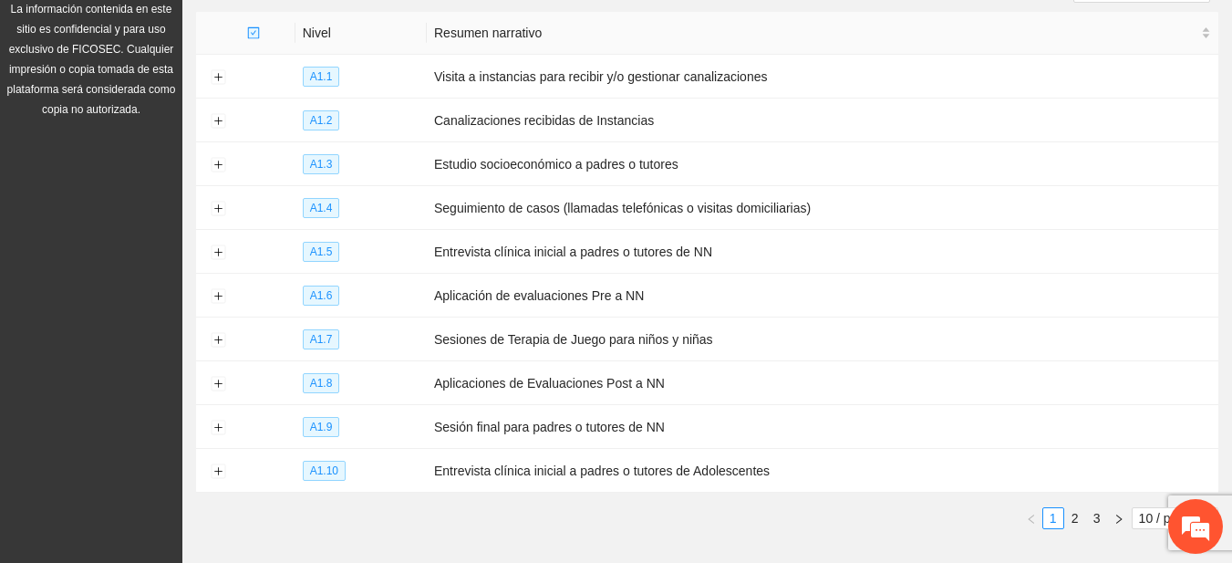
scroll to position [239, 0]
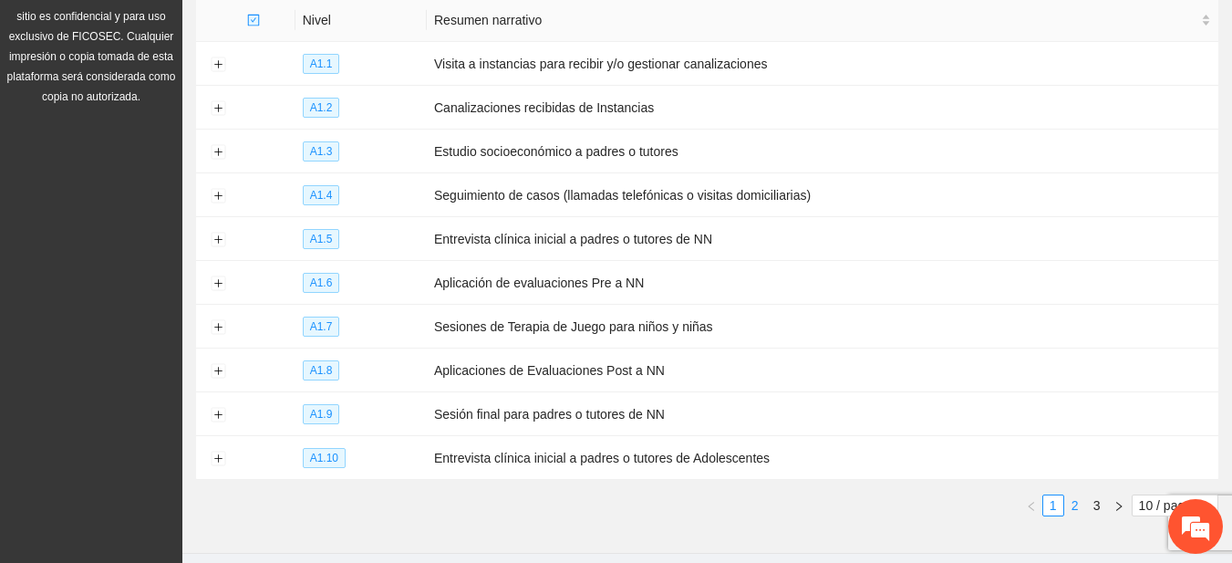
click at [1069, 503] on link "2" at bounding box center [1075, 505] width 20 height 20
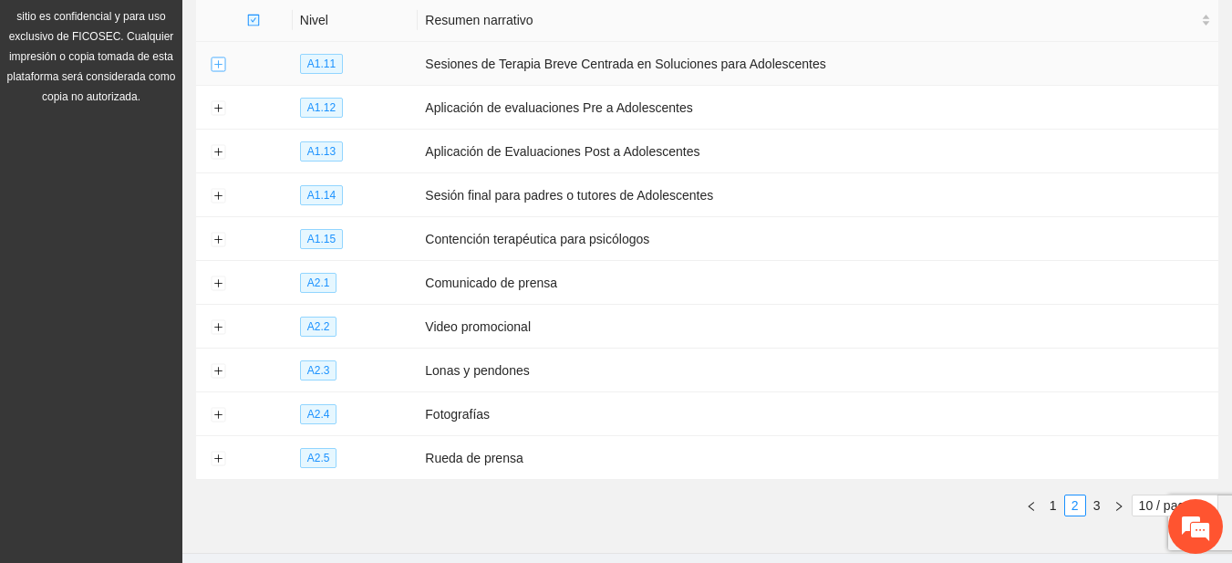
click at [213, 57] on button "Expand row" at bounding box center [218, 64] width 15 height 15
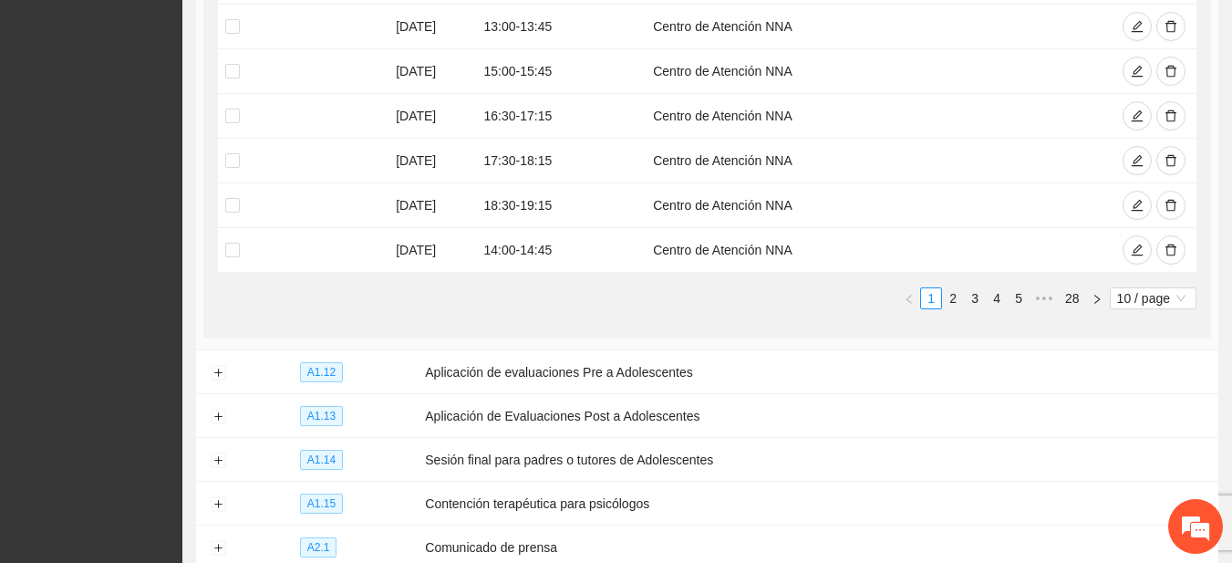
scroll to position [636, 0]
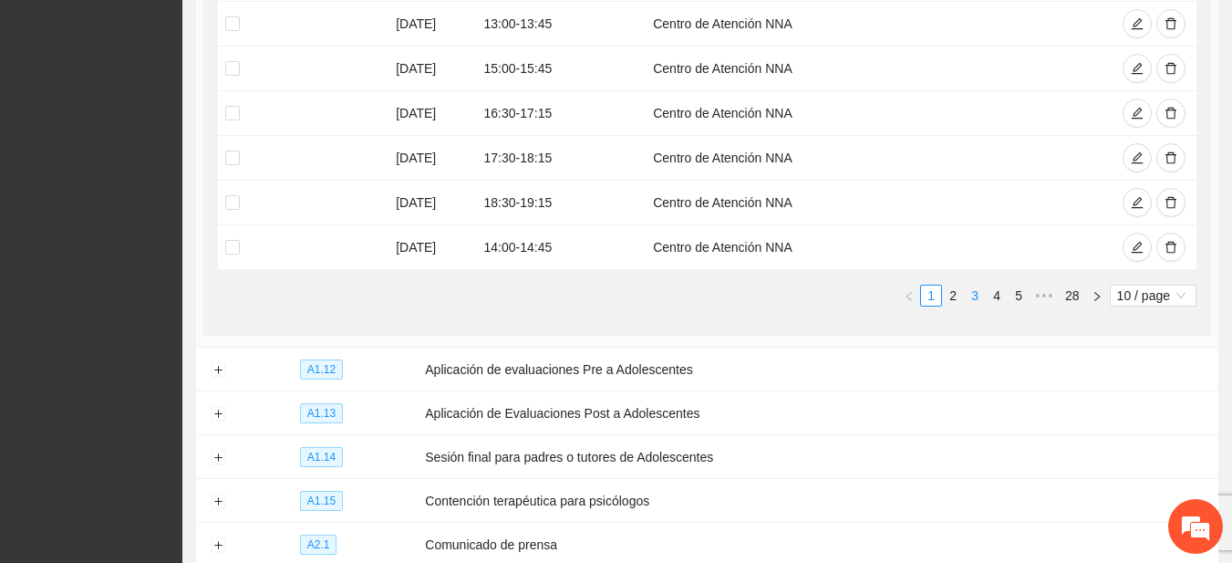
click at [969, 293] on link "3" at bounding box center [975, 295] width 20 height 20
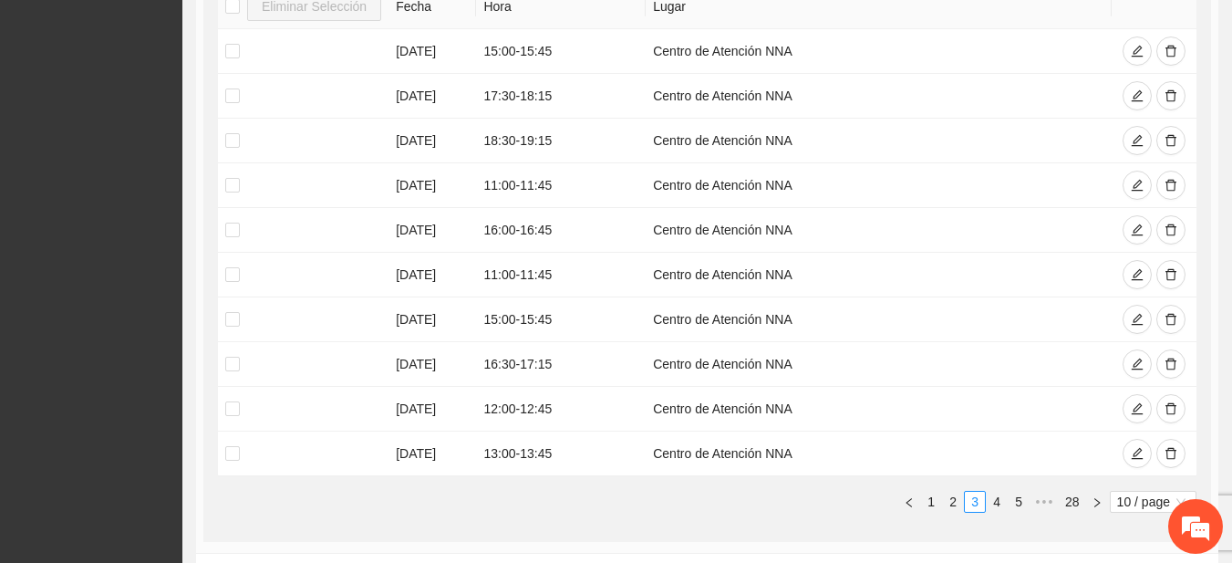
scroll to position [378, 0]
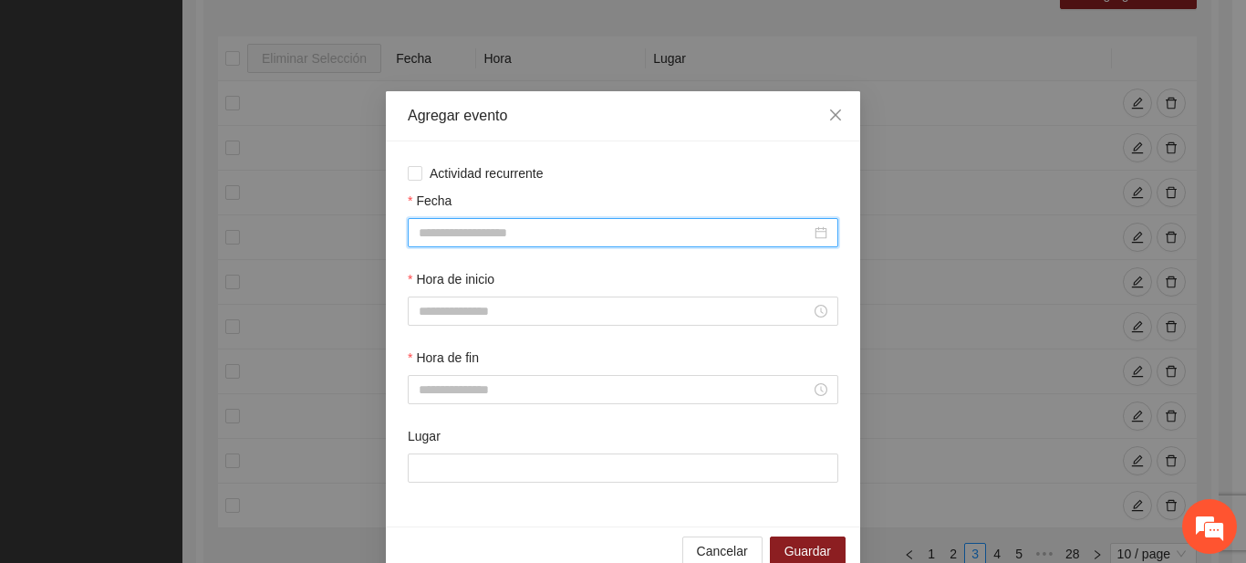
click at [554, 223] on input "Fecha" at bounding box center [615, 233] width 392 height 20
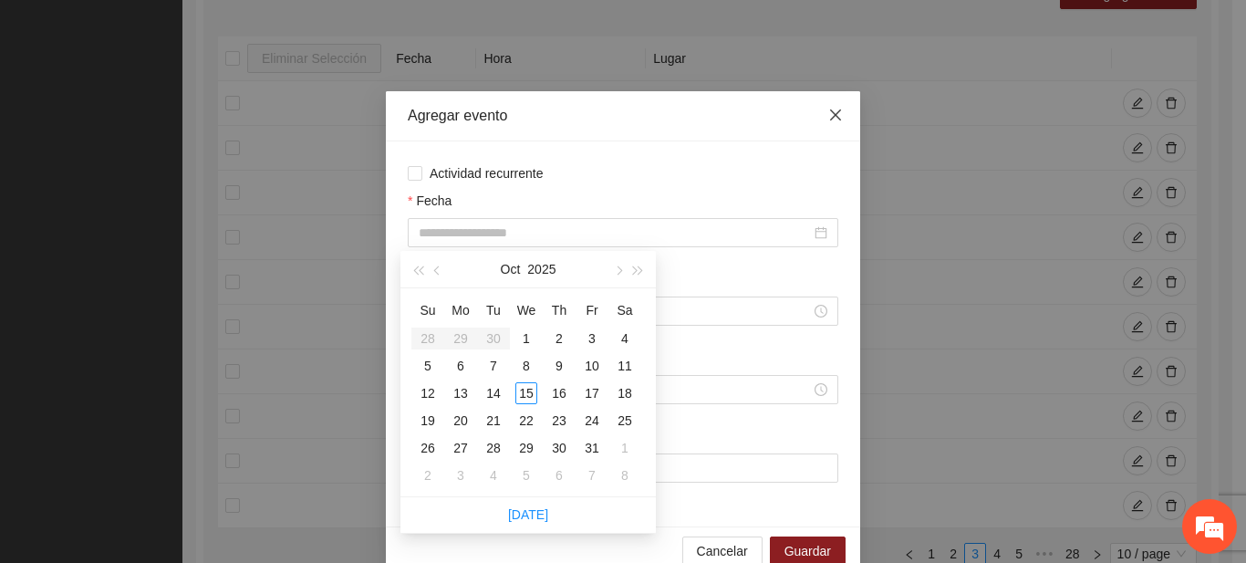
click at [828, 118] on icon "close" at bounding box center [835, 115] width 15 height 15
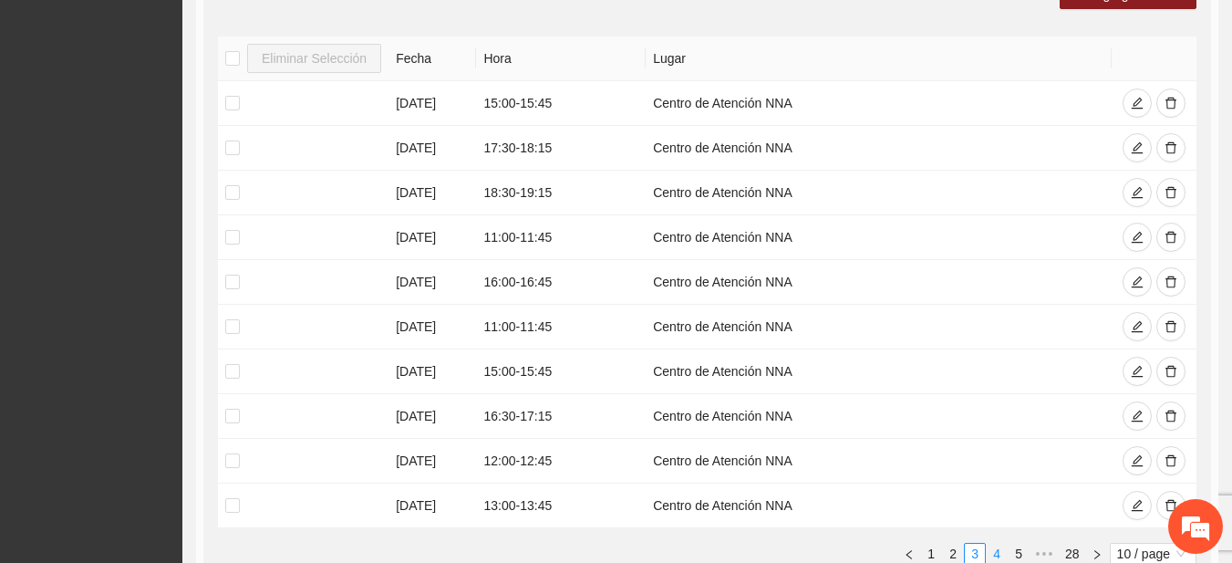
click at [996, 551] on link "4" at bounding box center [997, 554] width 20 height 20
click at [951, 551] on link "3" at bounding box center [953, 554] width 20 height 20
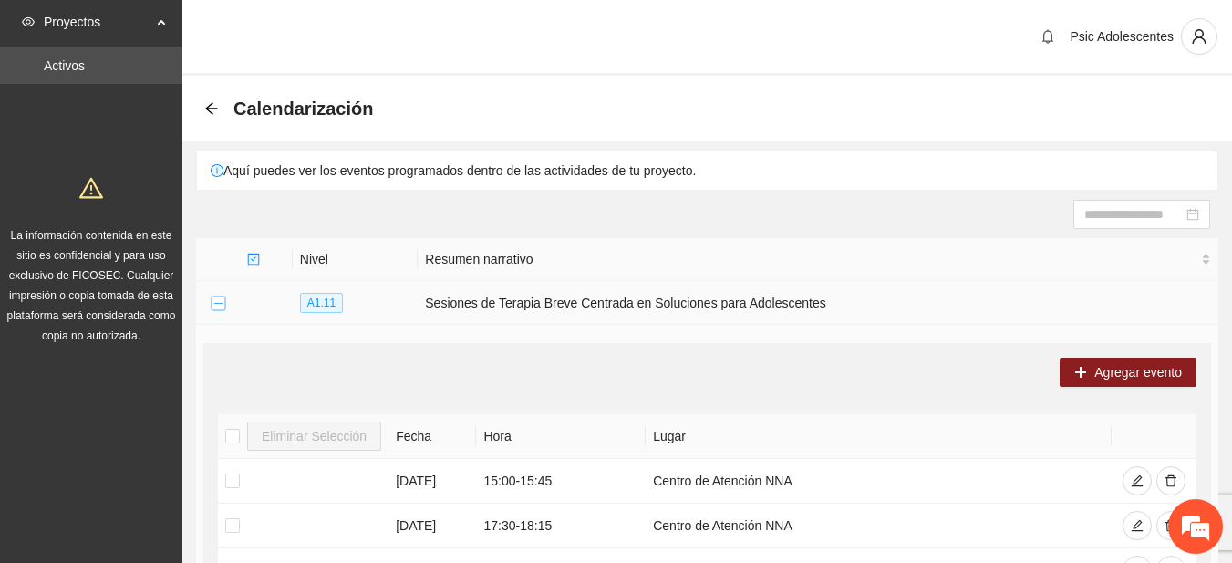
click at [223, 301] on button "Collapse row" at bounding box center [218, 303] width 15 height 15
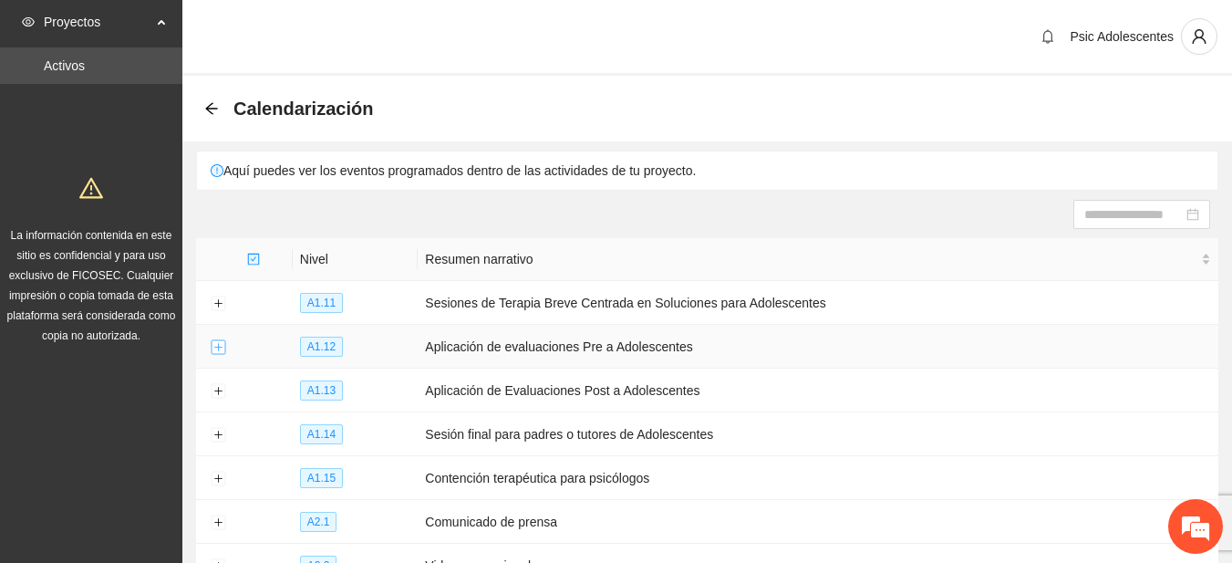
click at [217, 346] on button "Expand row" at bounding box center [218, 347] width 15 height 15
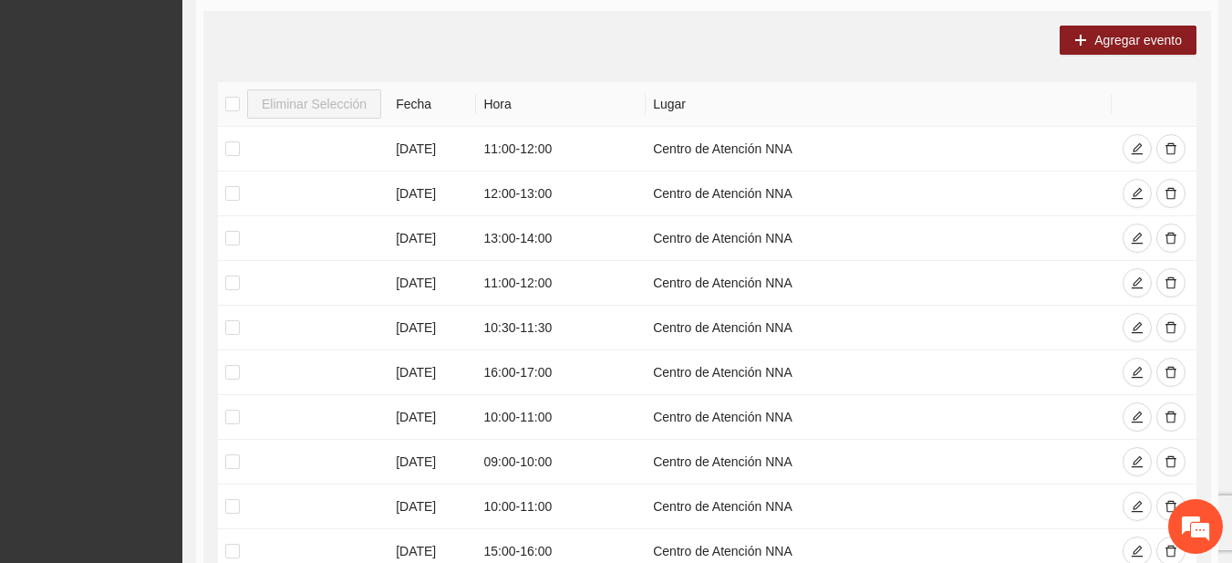
scroll to position [401, 0]
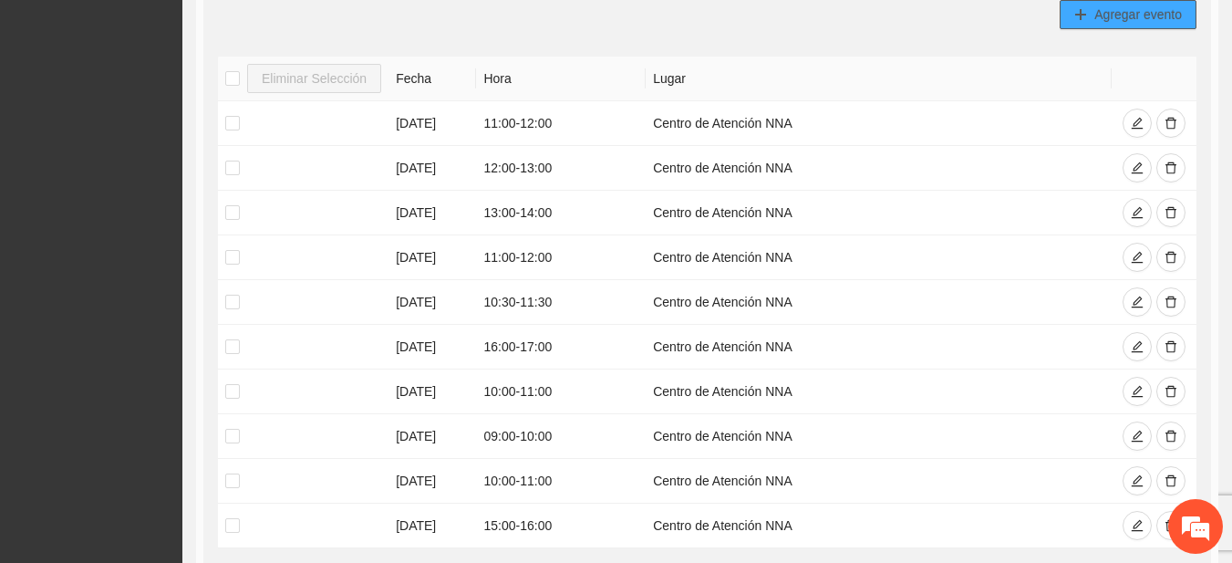
click at [1114, 23] on button "Agregar evento" at bounding box center [1128, 14] width 137 height 29
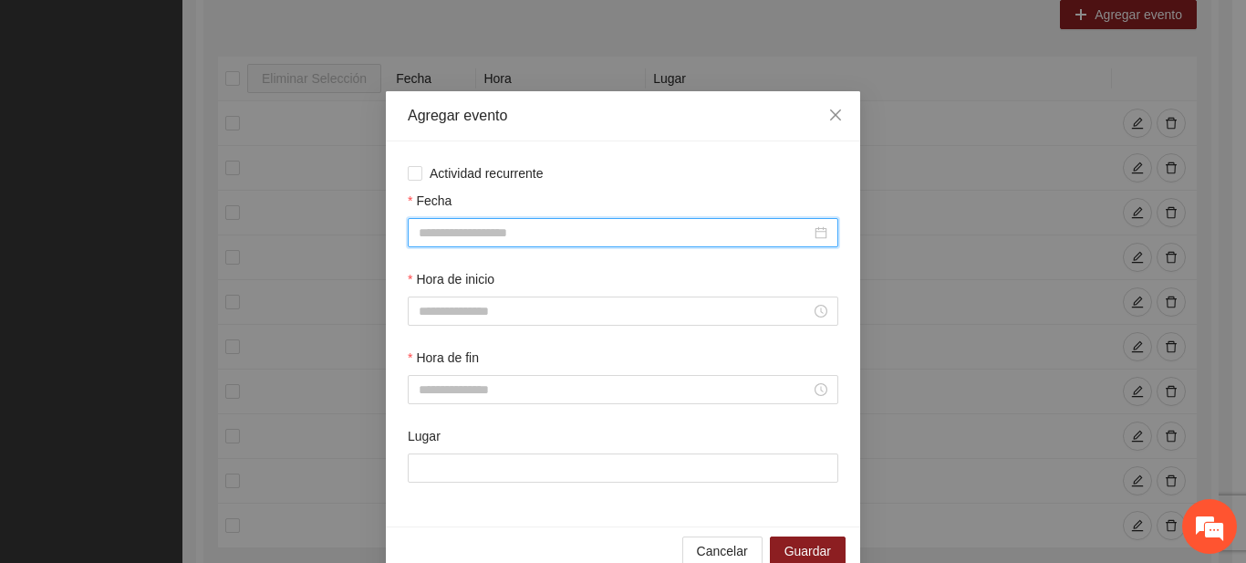
click at [513, 233] on input "Fecha" at bounding box center [615, 233] width 392 height 20
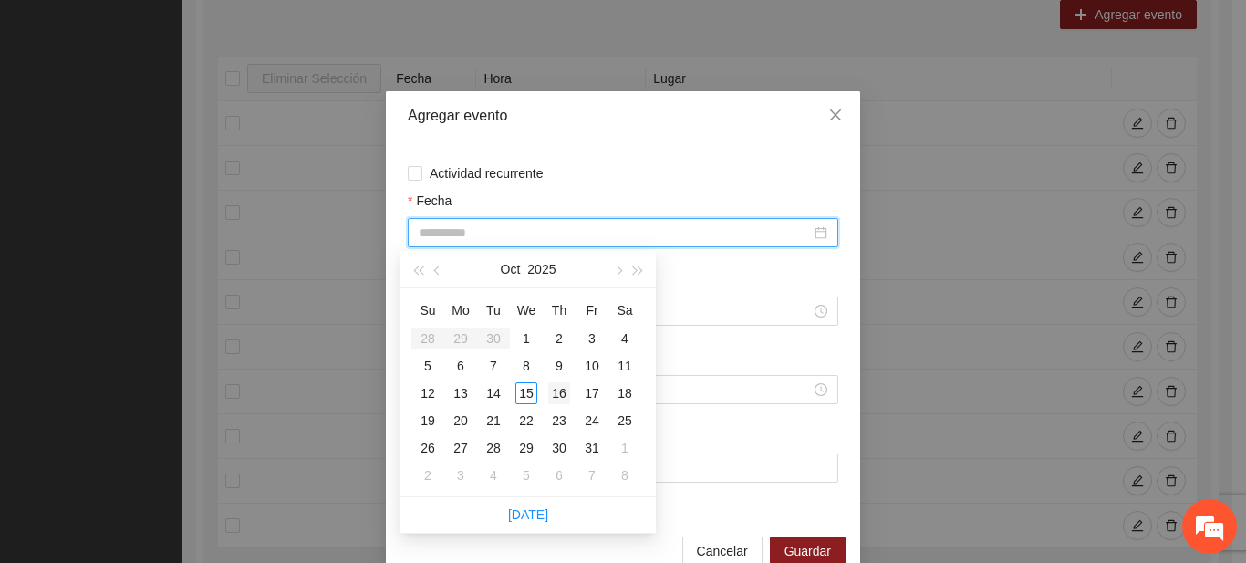
type input "**********"
click at [555, 393] on div "16" at bounding box center [559, 393] width 22 height 22
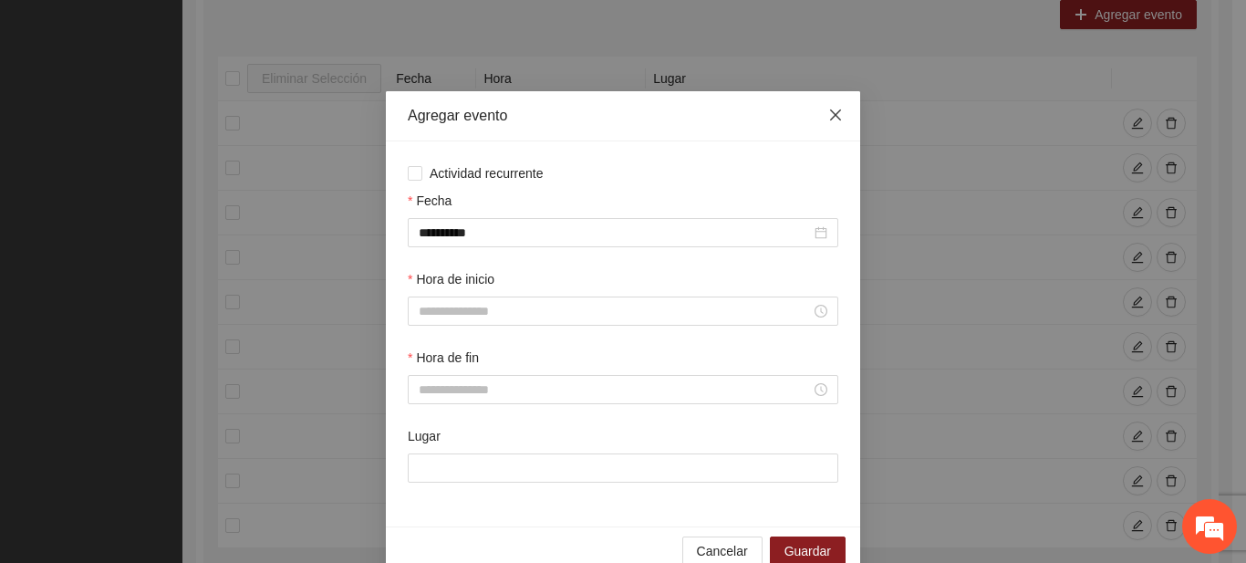
click at [828, 121] on icon "close" at bounding box center [835, 115] width 15 height 15
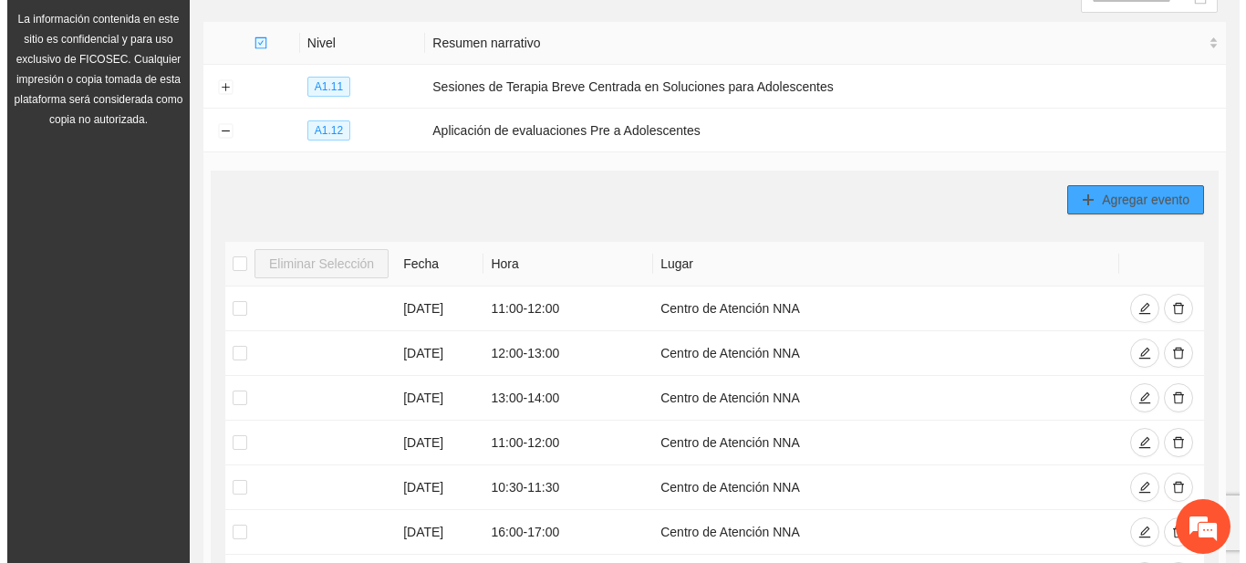
scroll to position [201, 0]
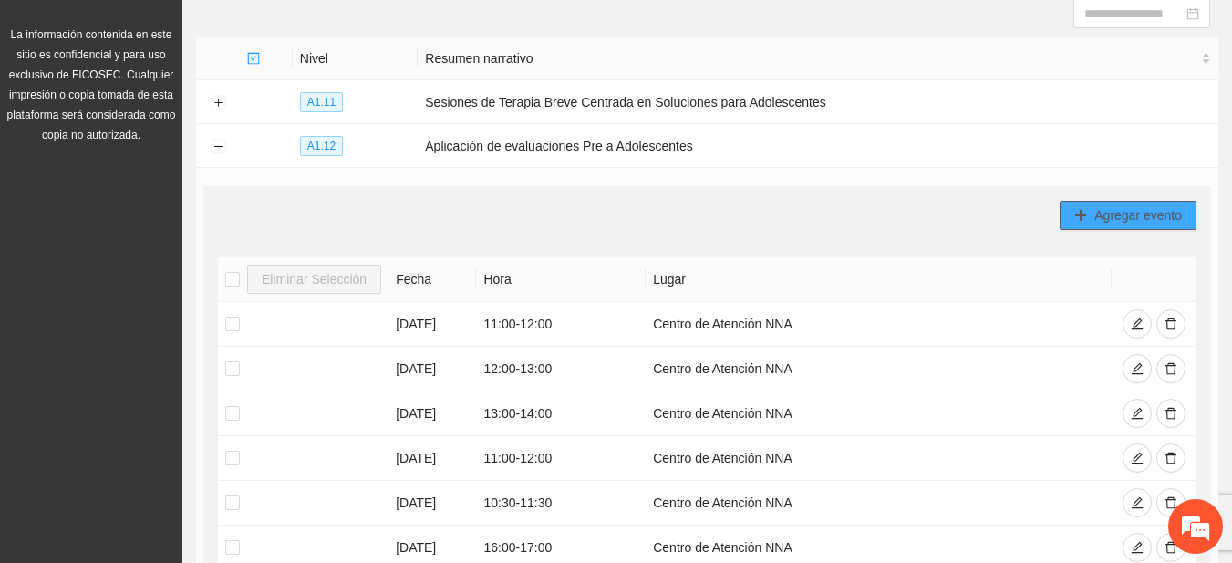
click at [1090, 215] on button "Agregar evento" at bounding box center [1128, 215] width 137 height 29
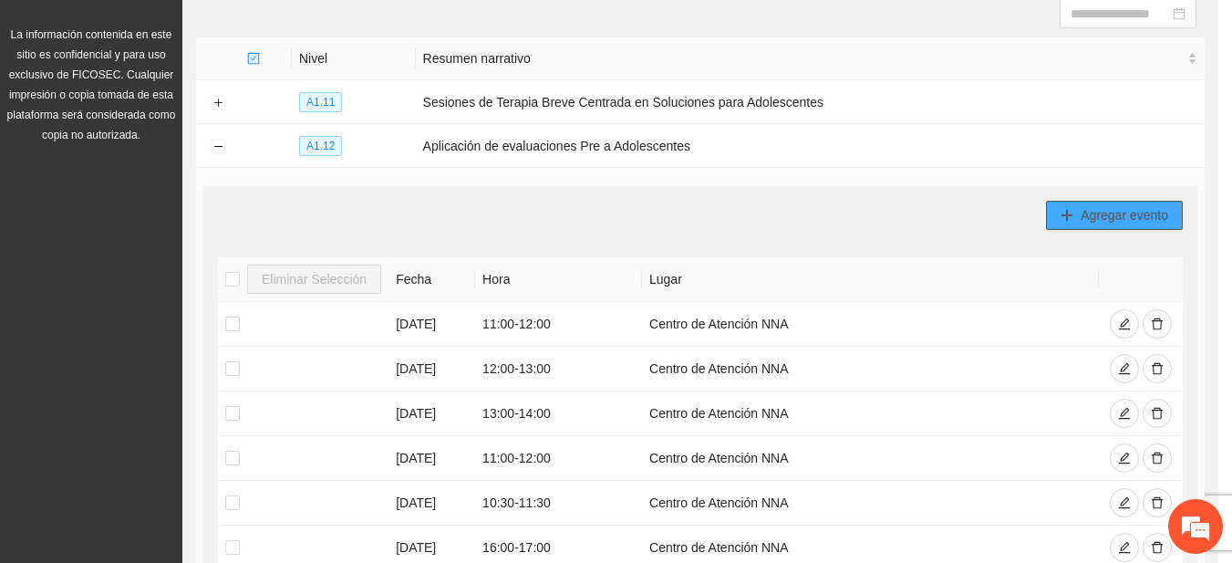
type input "**********"
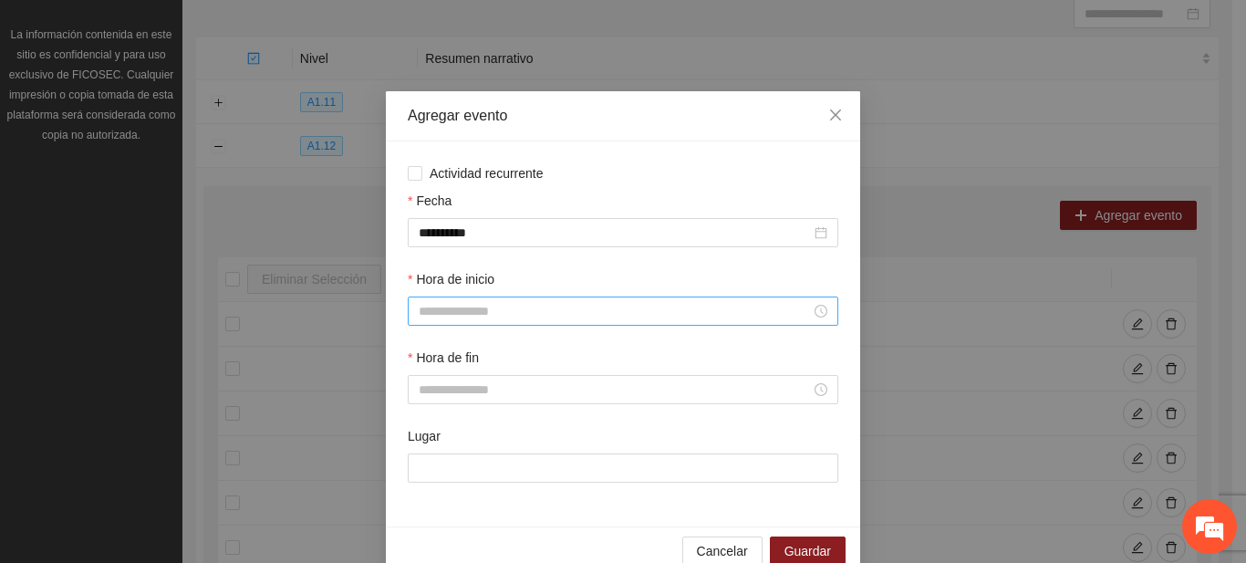
click at [469, 321] on div at bounding box center [623, 310] width 430 height 29
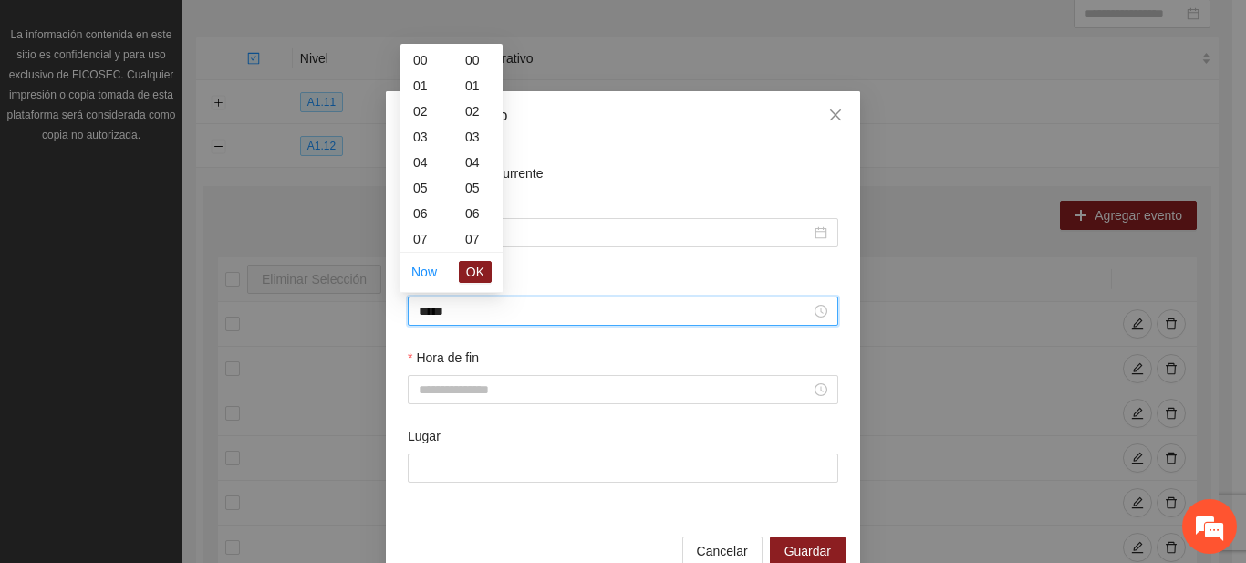
scroll to position [766, 0]
click at [473, 275] on span "OK" at bounding box center [475, 272] width 18 height 20
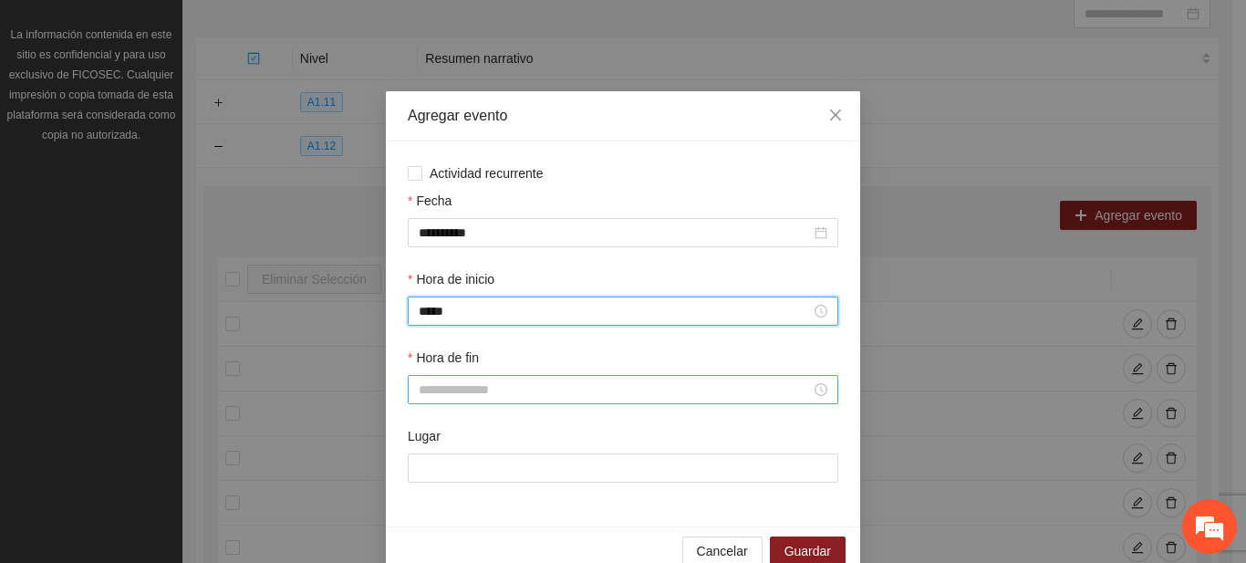
type input "*****"
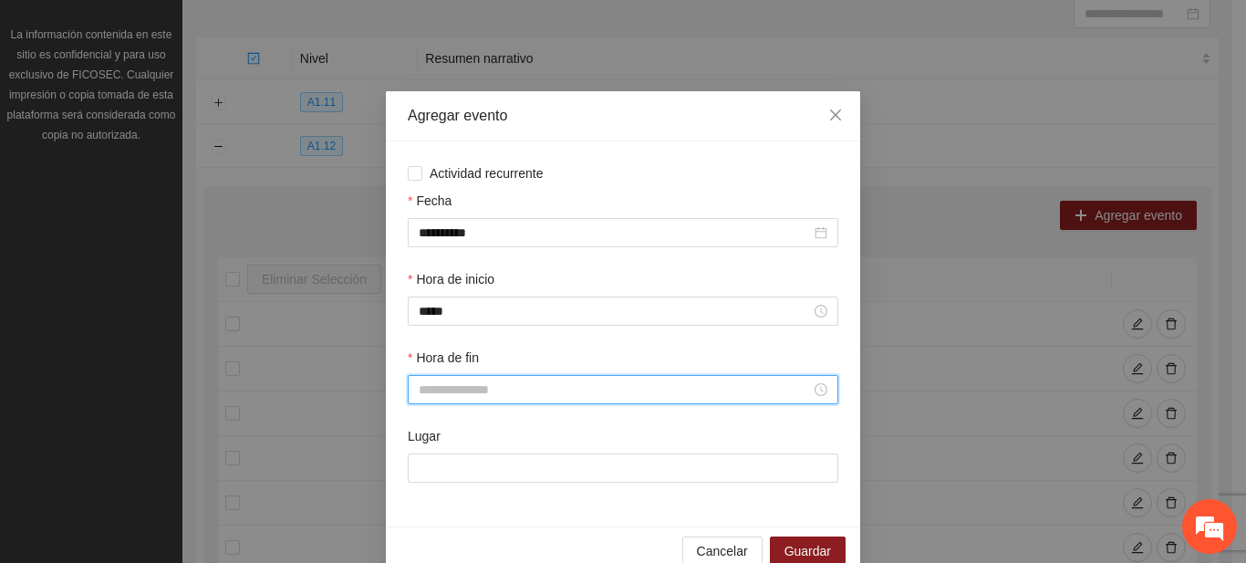
click at [451, 384] on input "Hora de fin" at bounding box center [615, 389] width 392 height 20
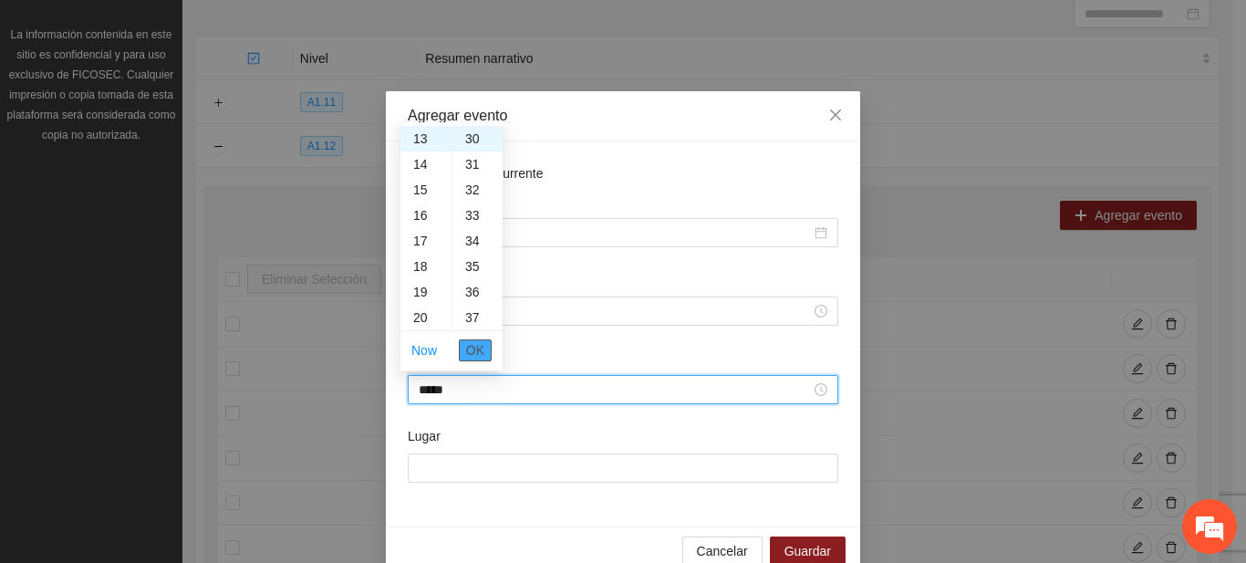
click at [479, 352] on span "OK" at bounding box center [475, 350] width 18 height 20
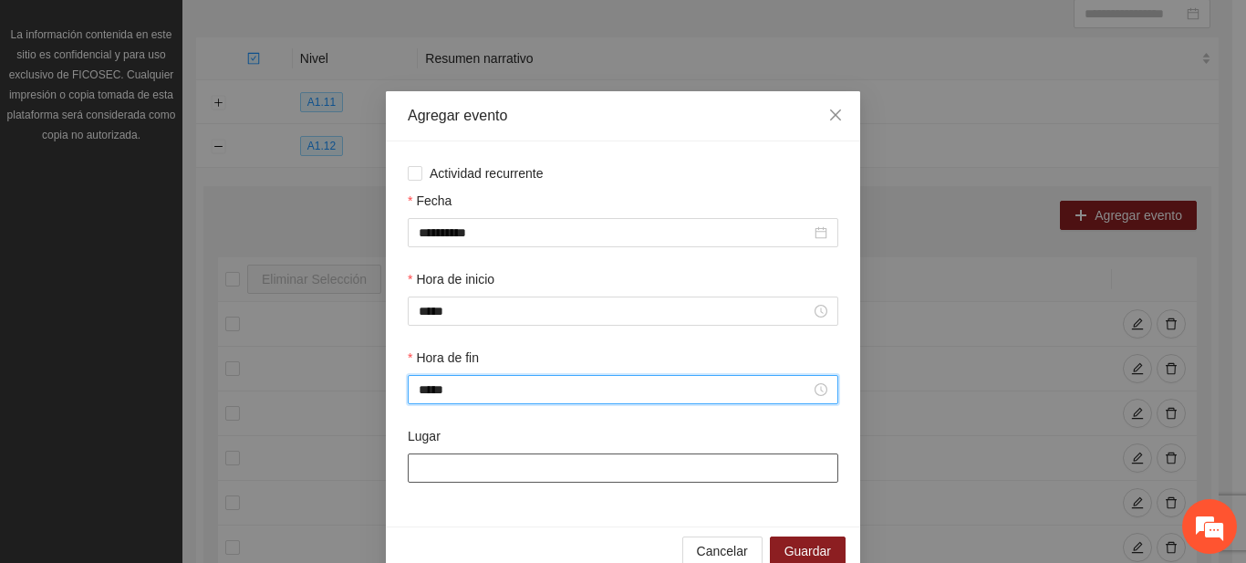
type input "*****"
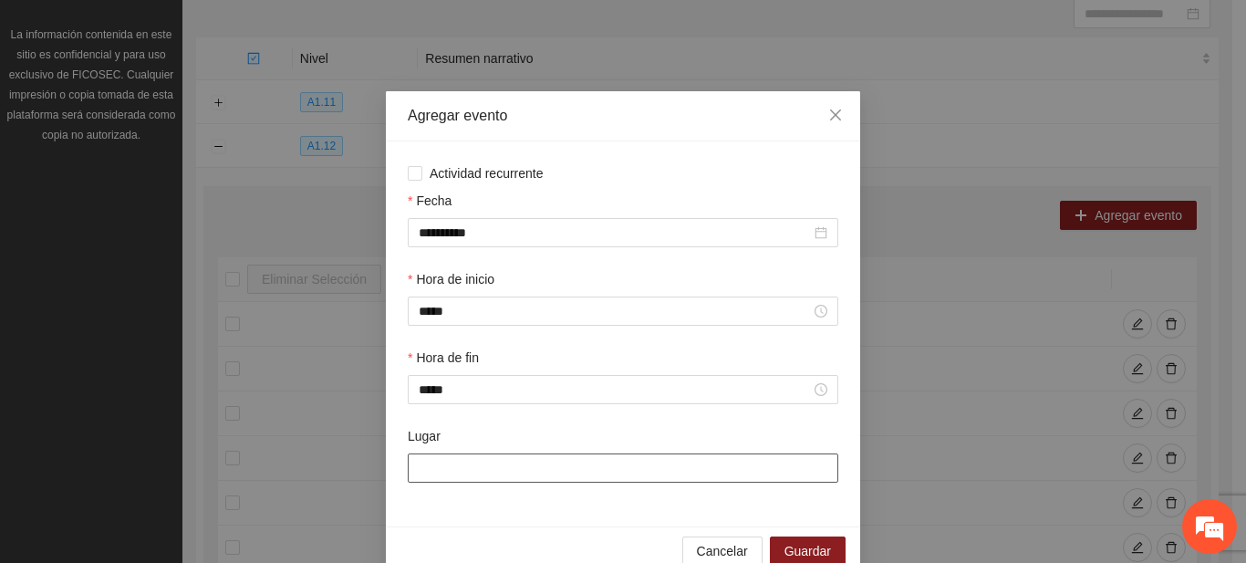
click at [477, 470] on input "Lugar" at bounding box center [623, 467] width 430 height 29
type input "**********"
click at [785, 535] on div "Cancelar Guardar" at bounding box center [623, 550] width 474 height 48
click at [793, 543] on span "Guardar" at bounding box center [807, 551] width 47 height 20
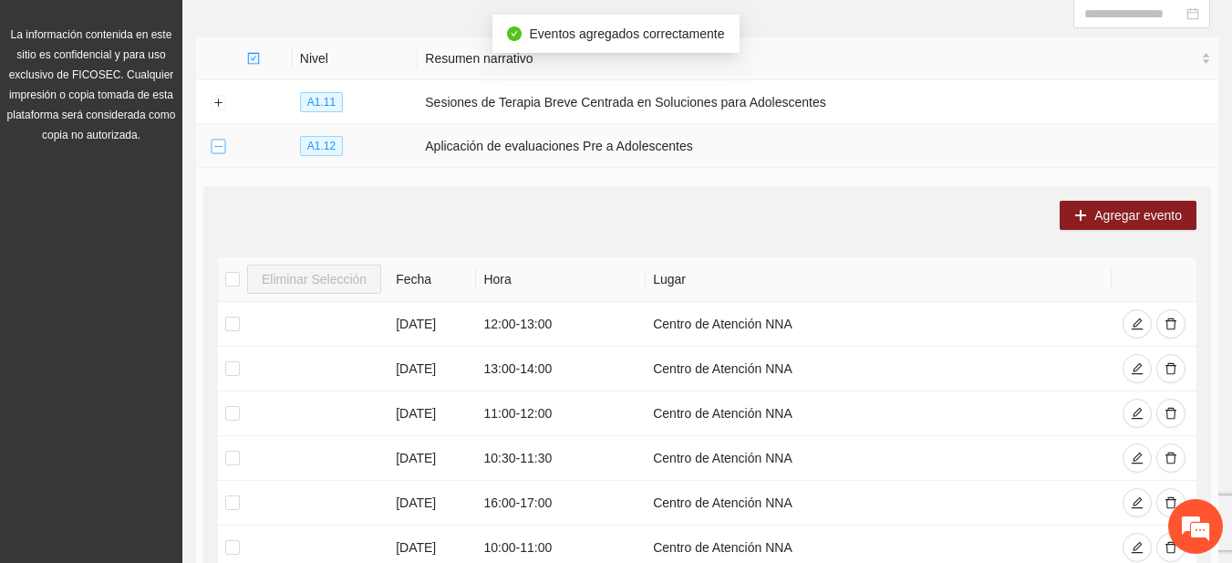
click at [213, 151] on button "Collapse row" at bounding box center [218, 147] width 15 height 15
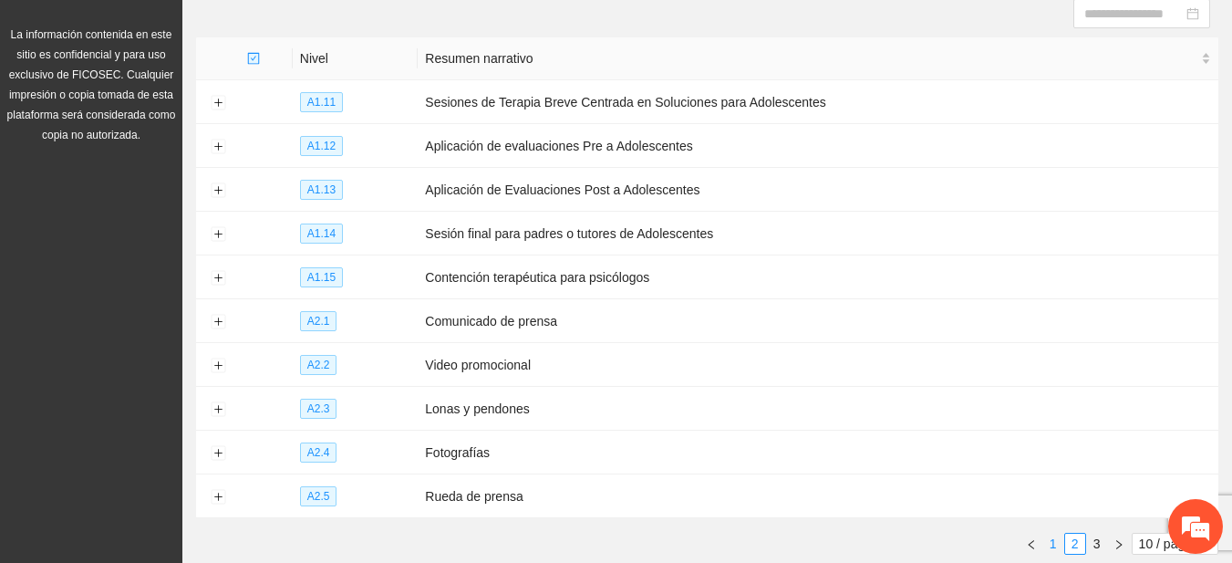
click at [1047, 533] on link "1" at bounding box center [1053, 543] width 20 height 20
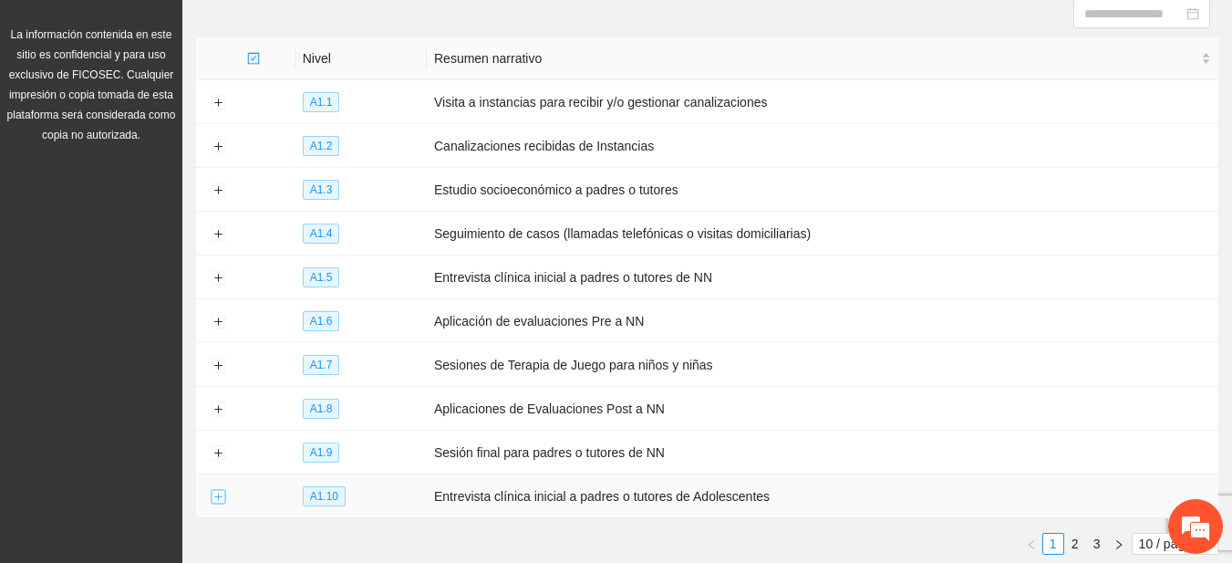
click at [214, 490] on button "Expand row" at bounding box center [218, 497] width 15 height 15
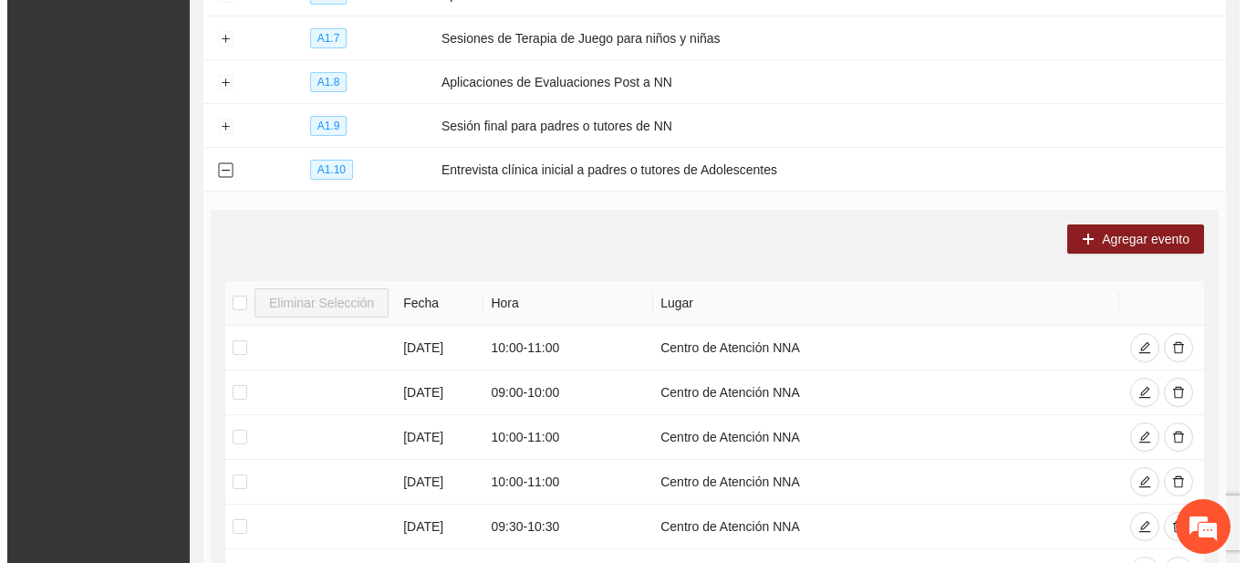
scroll to position [540, 0]
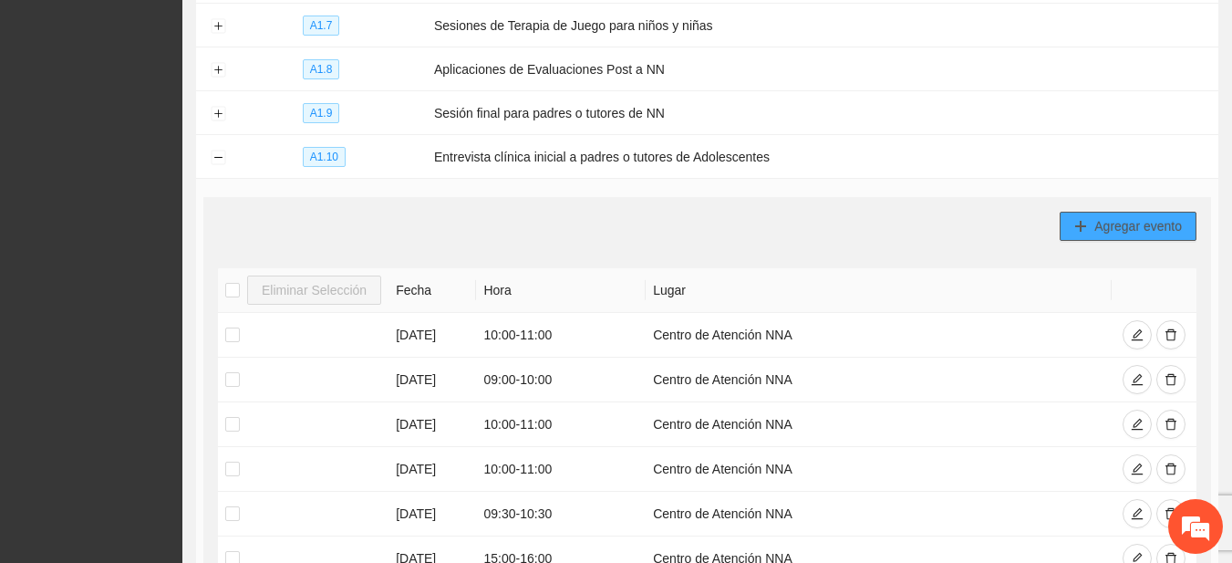
click at [1125, 216] on span "Agregar evento" at bounding box center [1138, 226] width 88 height 20
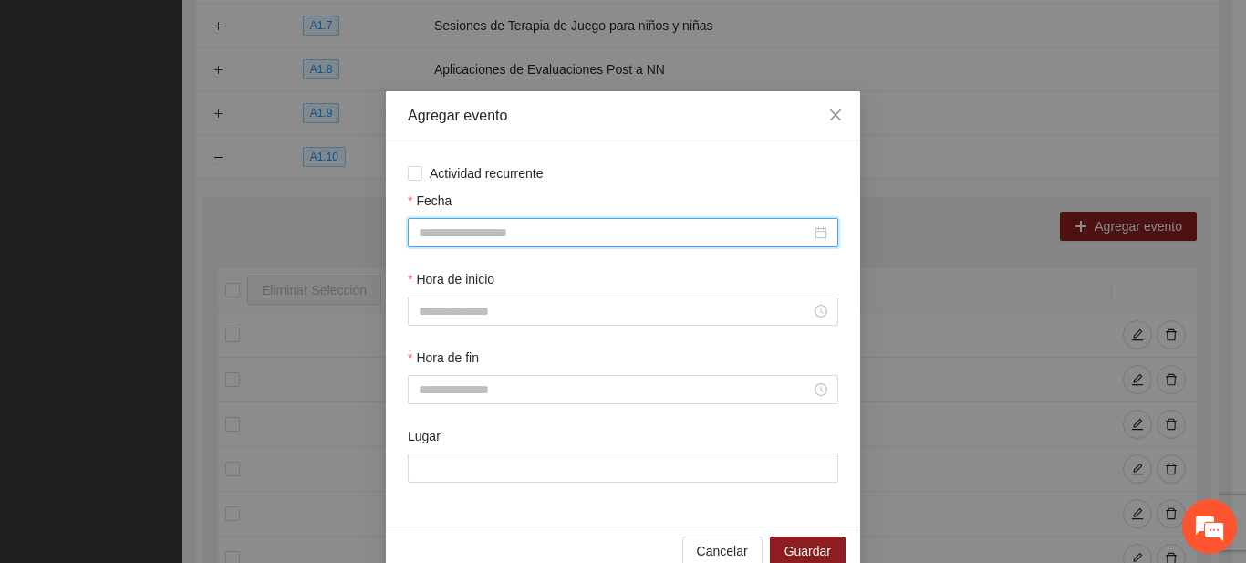
click at [538, 225] on input "Fecha" at bounding box center [615, 233] width 392 height 20
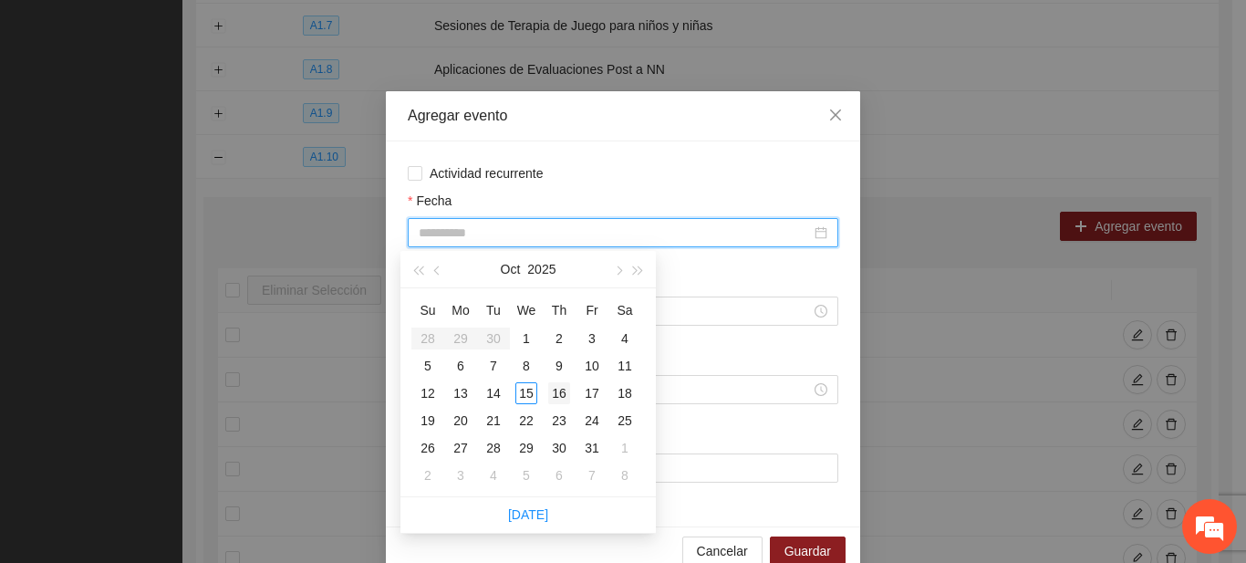
type input "**********"
click at [554, 389] on div "16" at bounding box center [559, 393] width 22 height 22
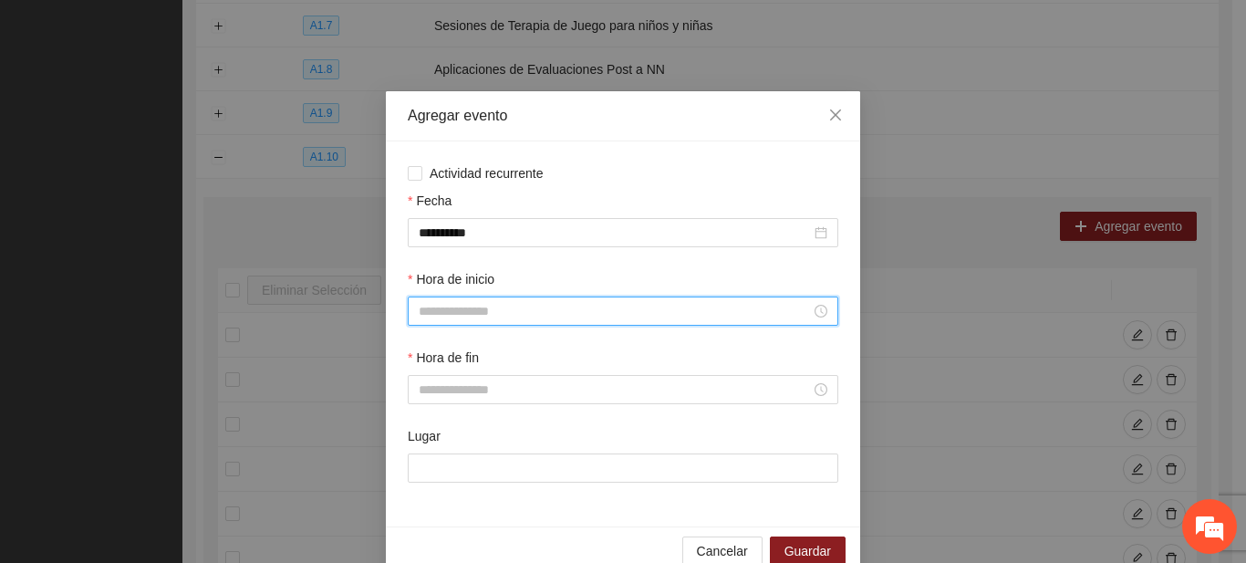
click at [482, 302] on input "Hora de inicio" at bounding box center [615, 311] width 392 height 20
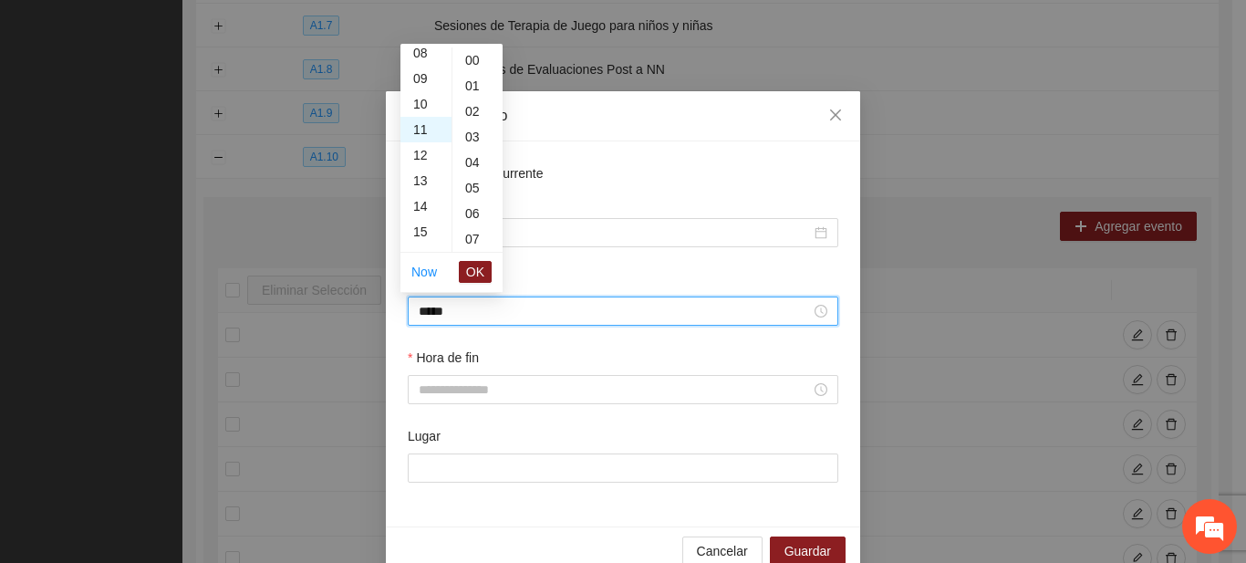
scroll to position [766, 0]
click at [475, 275] on span "OK" at bounding box center [475, 272] width 18 height 20
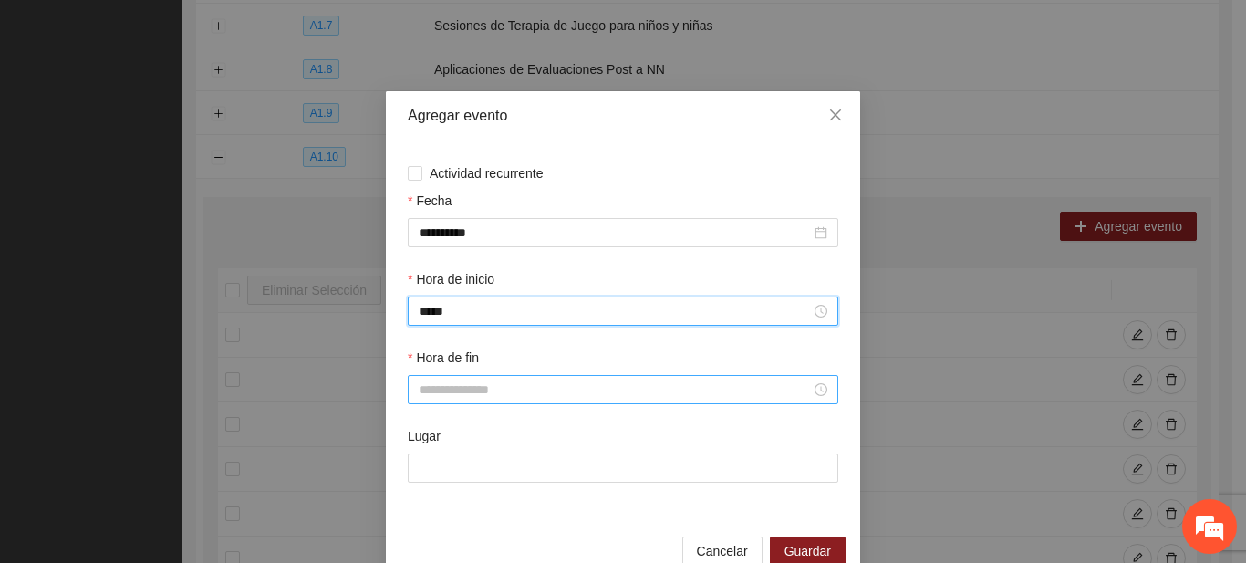
type input "*****"
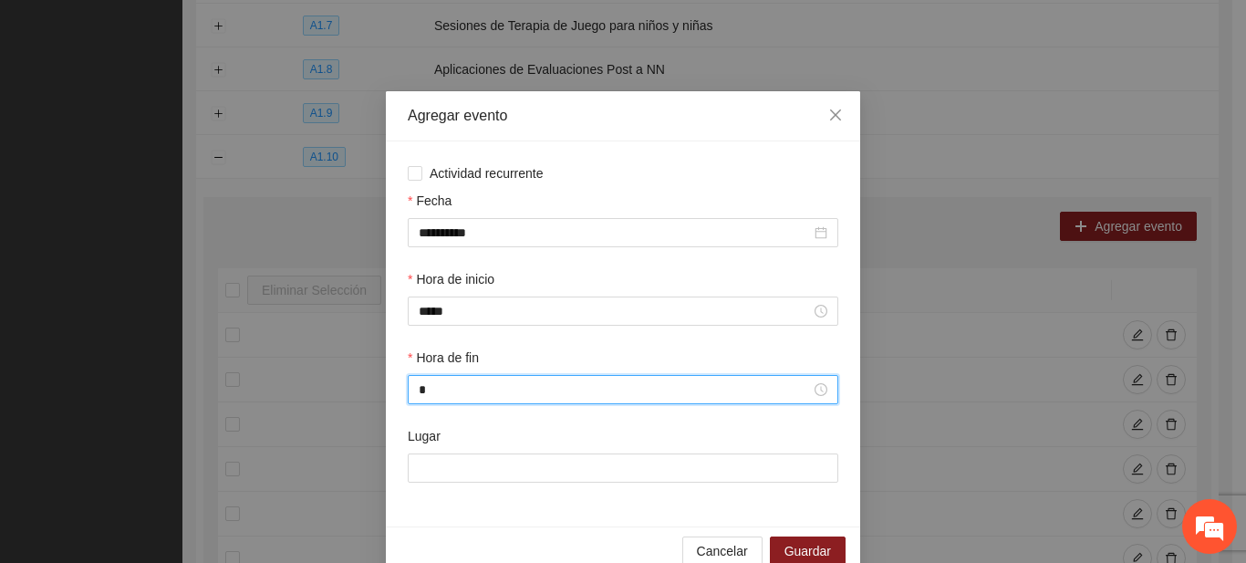
click at [447, 385] on input "*" at bounding box center [615, 389] width 392 height 20
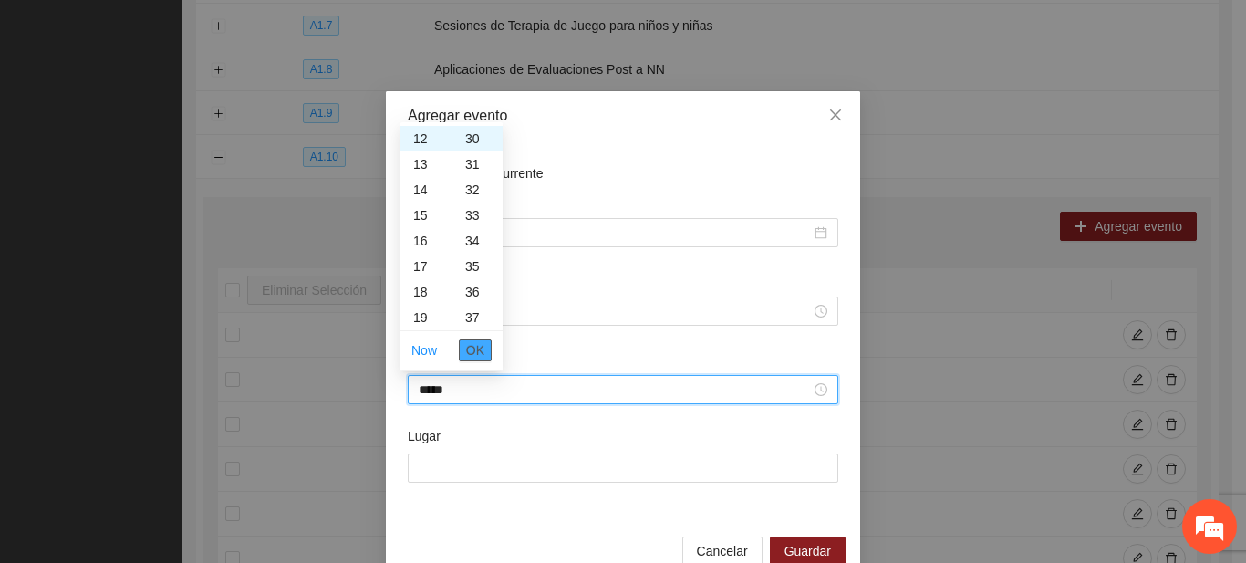
click at [472, 351] on span "OK" at bounding box center [475, 350] width 18 height 20
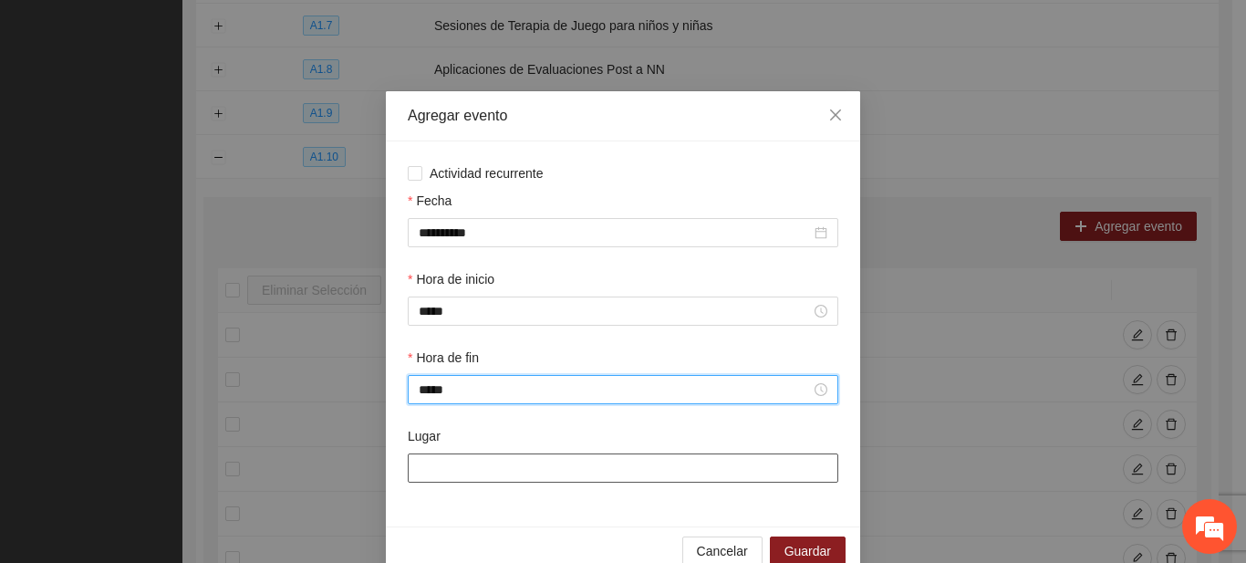
type input "*****"
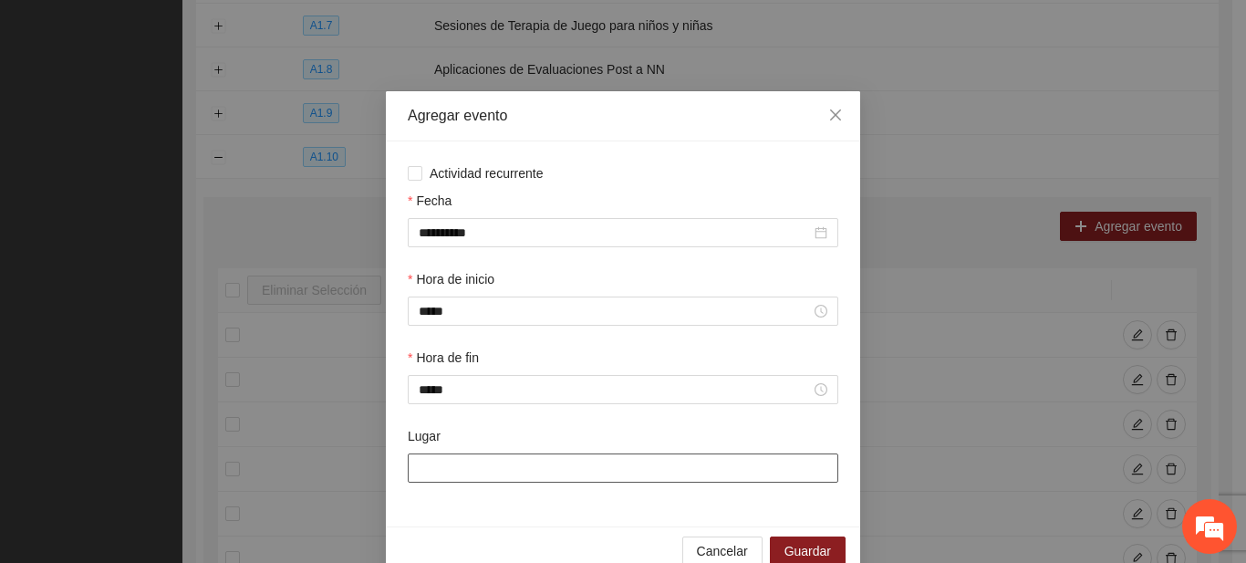
click at [457, 468] on input "Lugar" at bounding box center [623, 467] width 430 height 29
type input "**********"
click at [813, 551] on span "Guardar" at bounding box center [807, 551] width 47 height 20
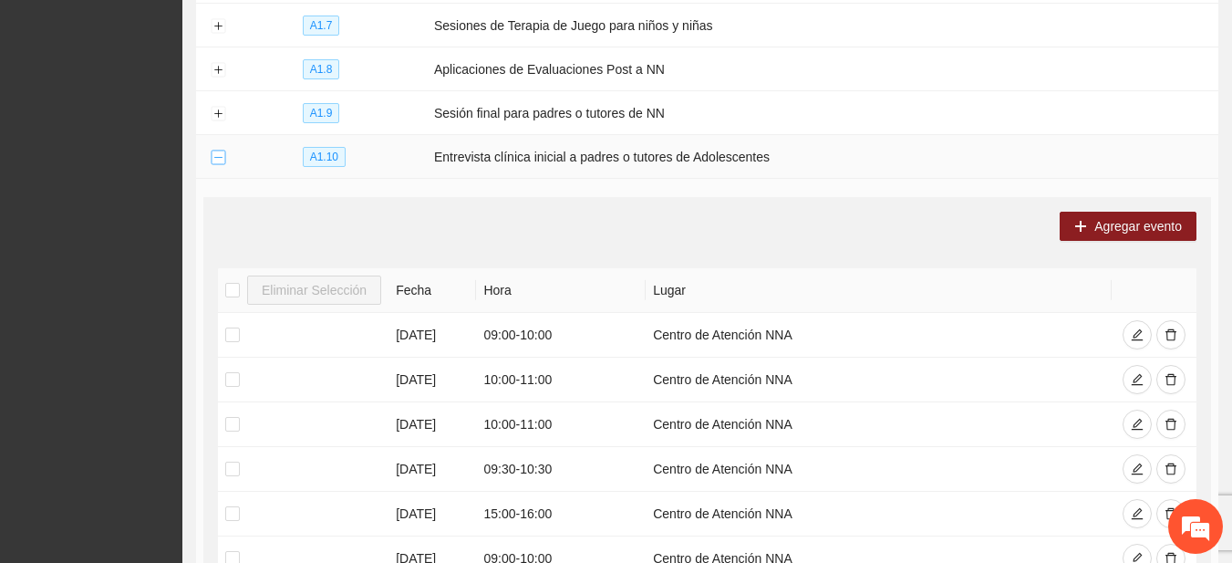
click at [221, 151] on button "Collapse row" at bounding box center [218, 157] width 15 height 15
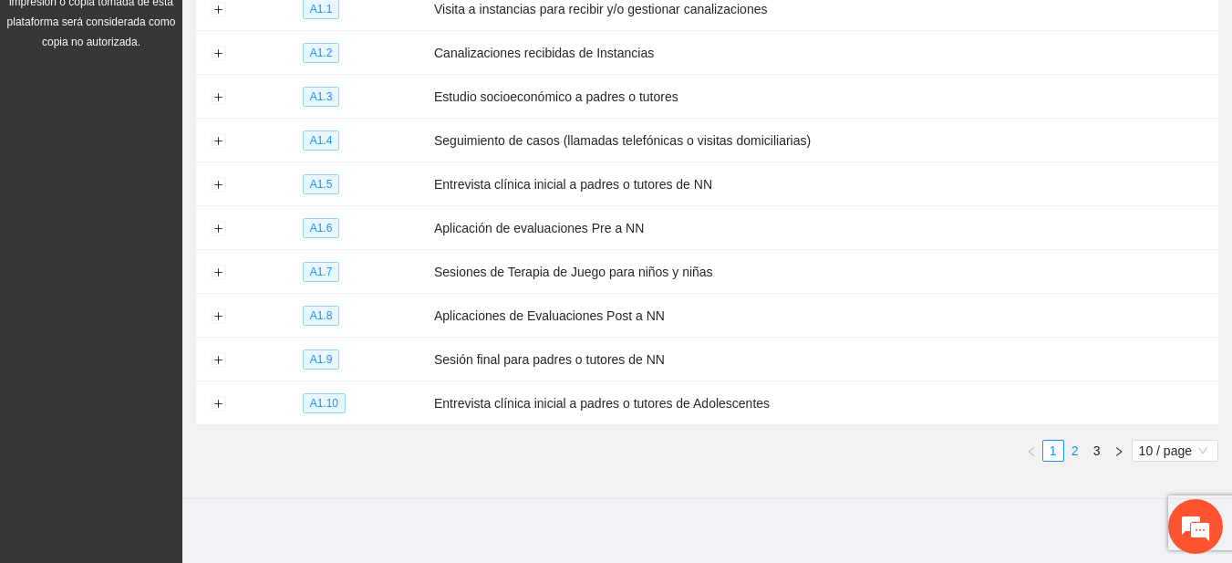
click at [1082, 442] on link "2" at bounding box center [1075, 450] width 20 height 20
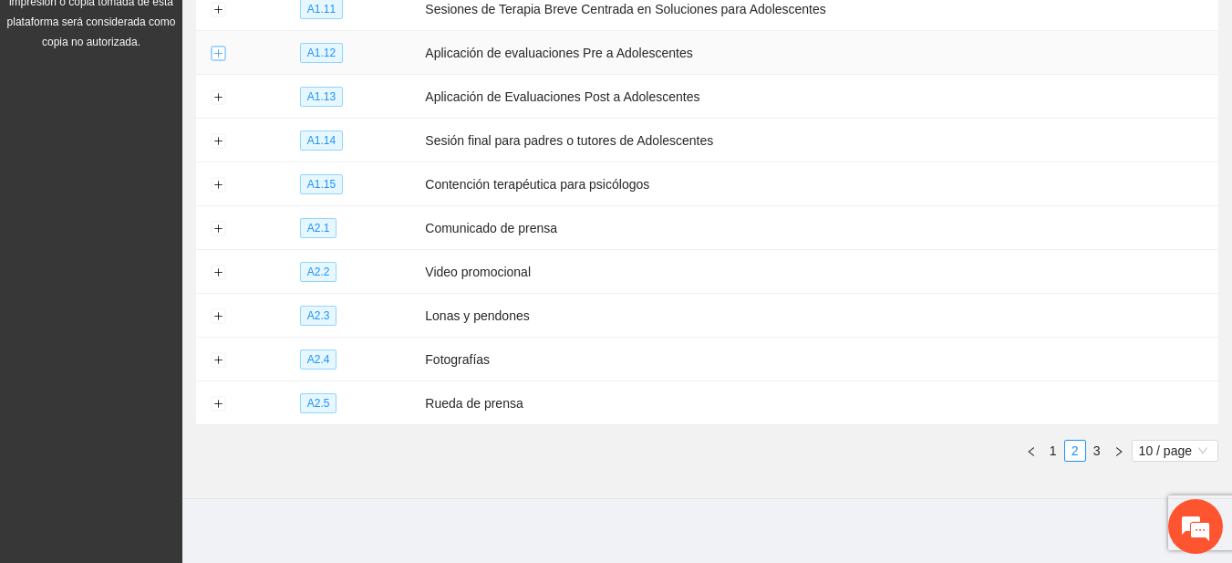
click at [215, 53] on button "Expand row" at bounding box center [218, 54] width 15 height 15
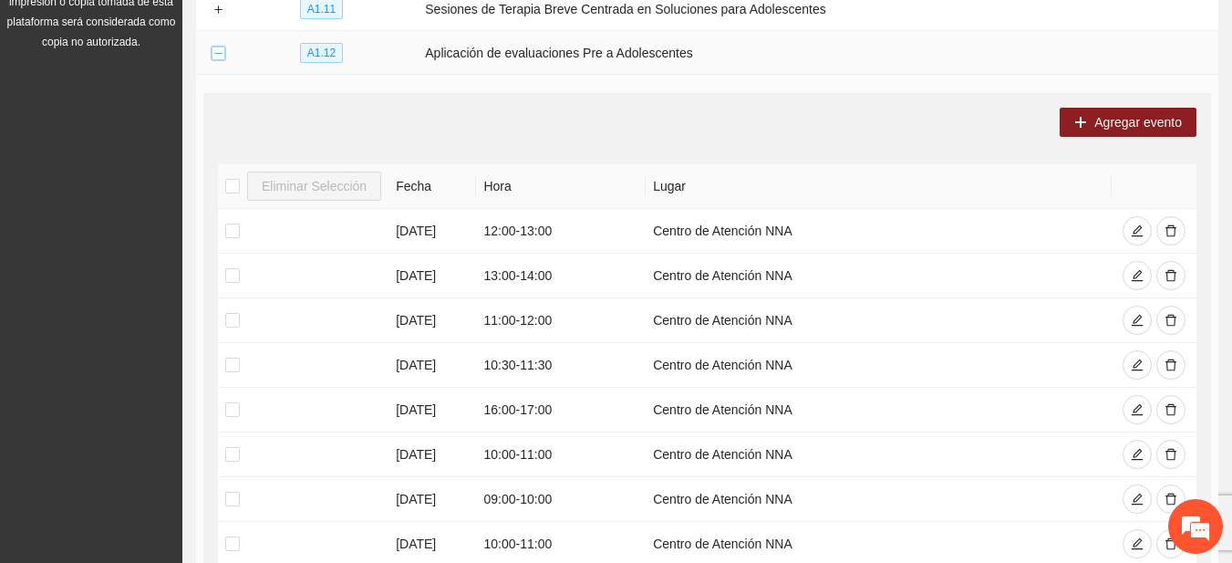
click at [215, 53] on button "Collapse row" at bounding box center [218, 54] width 15 height 15
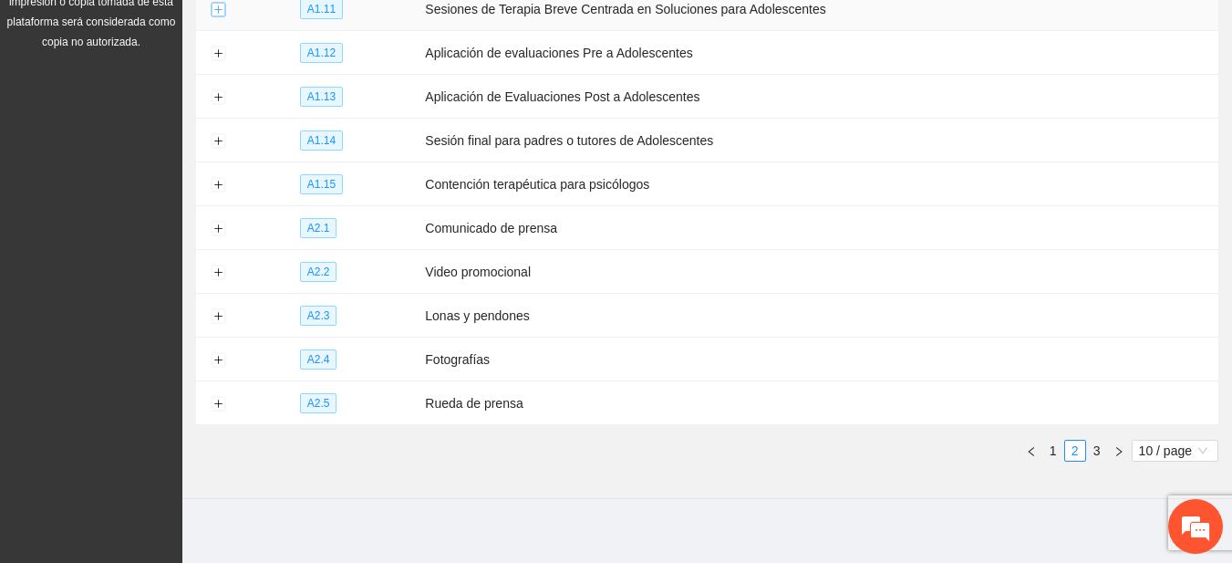
click at [215, 16] on button "Expand row" at bounding box center [218, 10] width 15 height 15
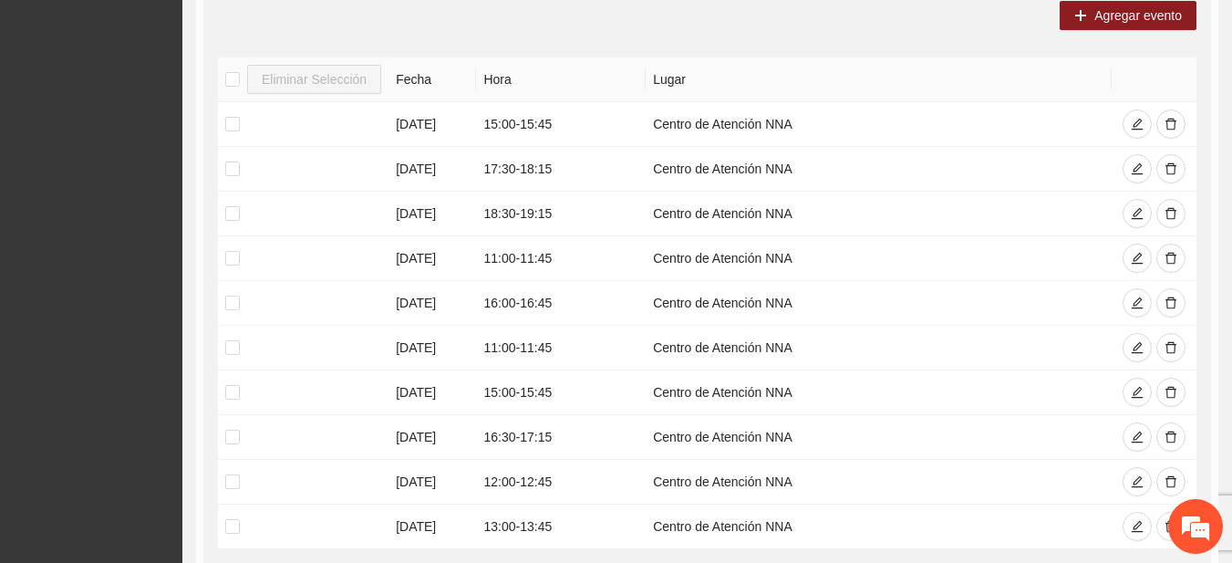
scroll to position [361, 0]
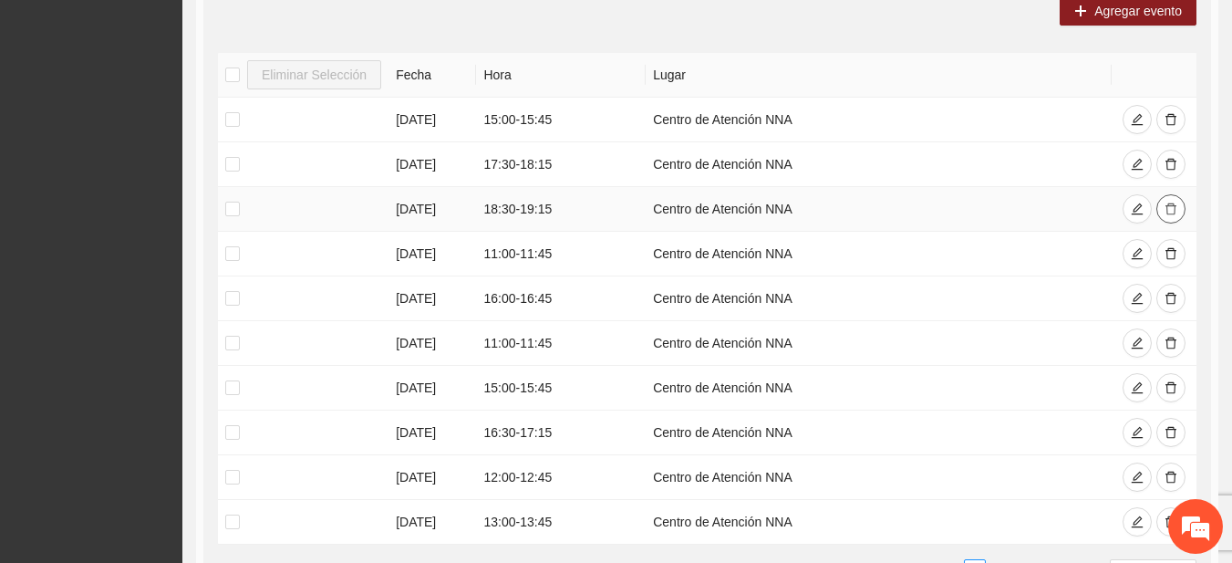
click at [1180, 212] on button "button" at bounding box center [1170, 208] width 29 height 29
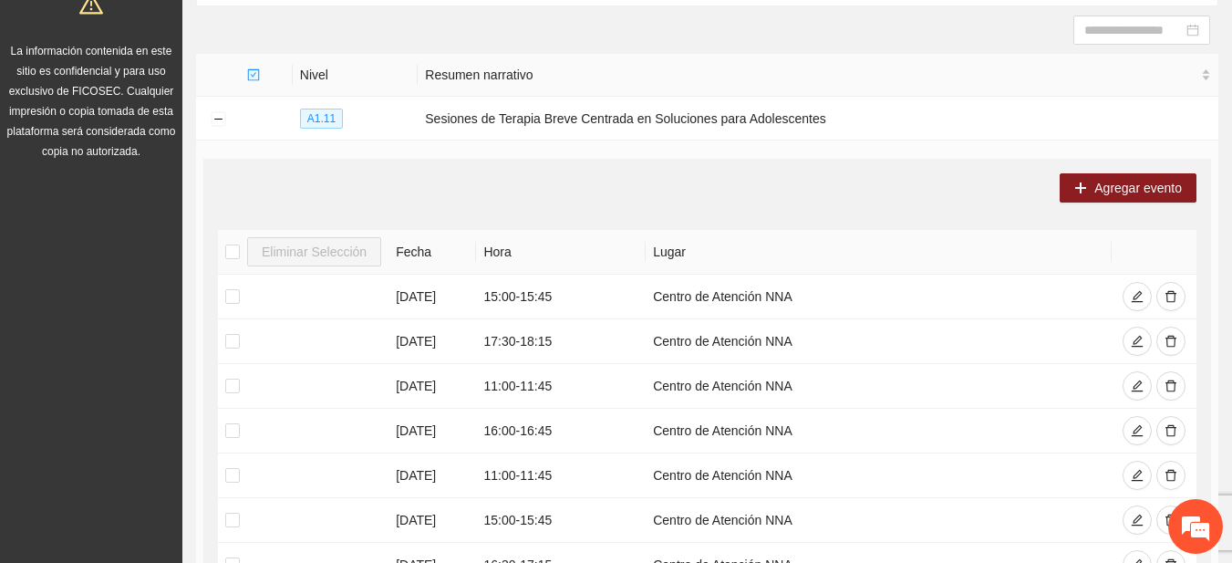
scroll to position [0, 0]
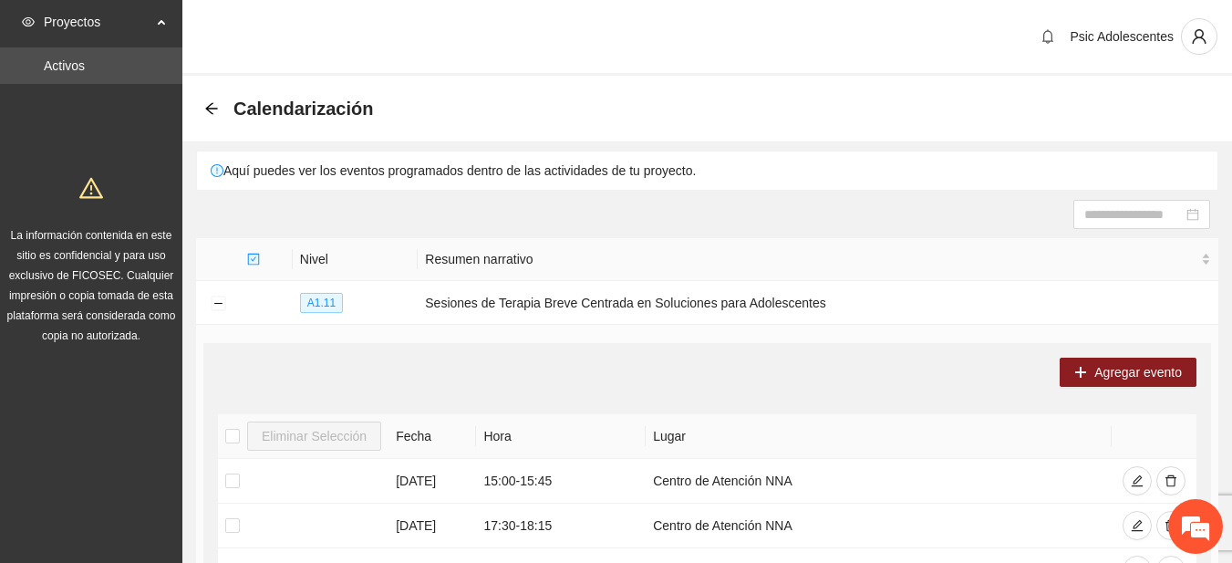
click at [212, 100] on div "Calendarización" at bounding box center [294, 108] width 180 height 29
click at [211, 105] on icon "arrow-left" at bounding box center [211, 108] width 12 height 12
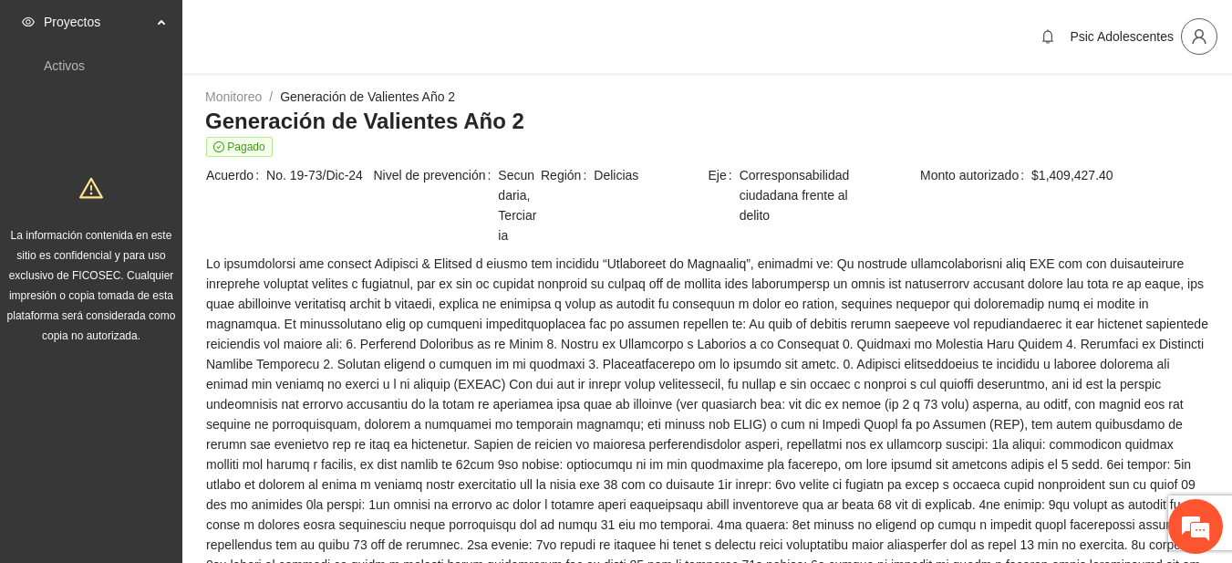
click at [1195, 37] on icon "user" at bounding box center [1199, 36] width 16 height 16
click at [1136, 108] on span "Cerrar sesión" at bounding box center [1151, 106] width 115 height 20
